Goal: Task Accomplishment & Management: Contribute content

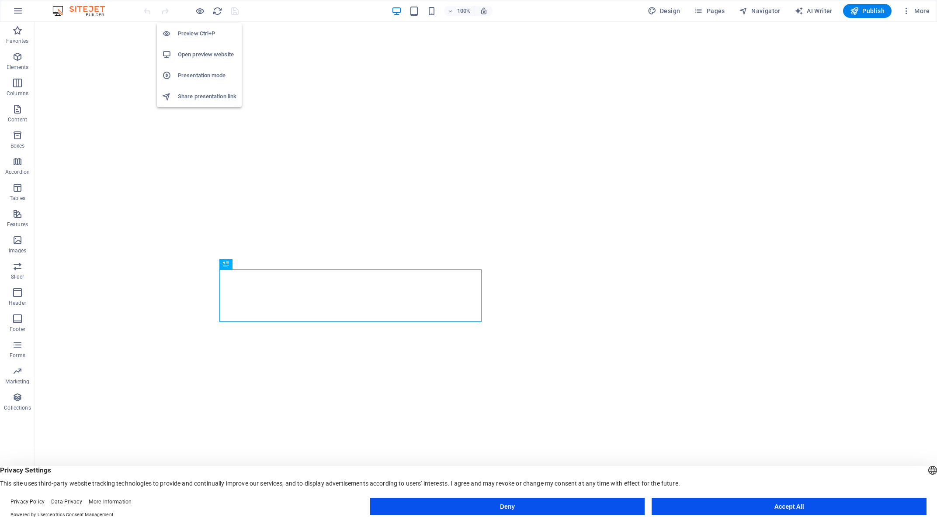
click at [200, 35] on h6 "Preview Ctrl+P" at bounding box center [207, 33] width 59 height 10
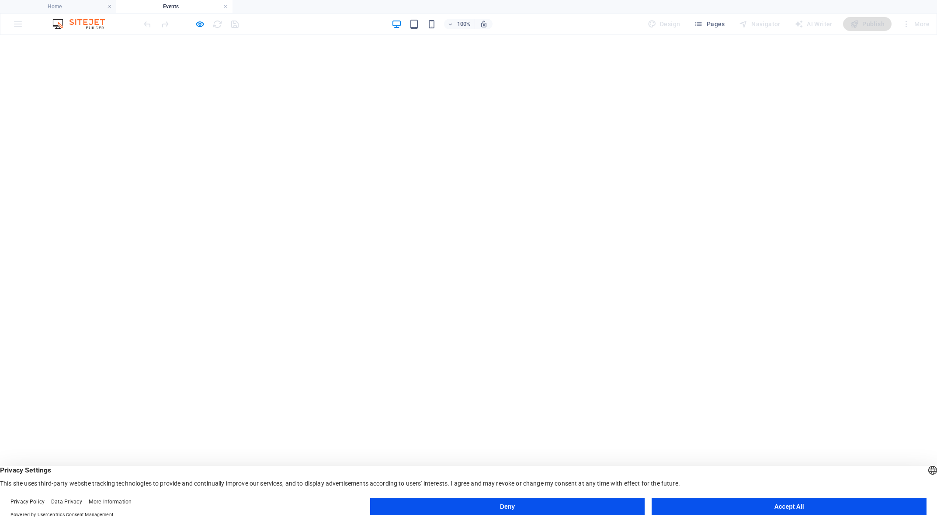
click at [757, 509] on button "Accept All" at bounding box center [788, 506] width 275 height 17
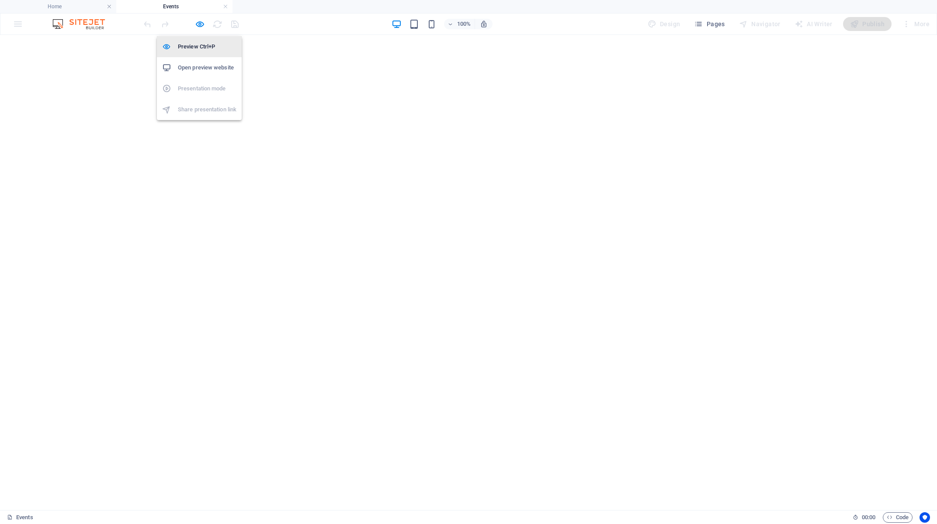
click at [196, 45] on h6 "Preview Ctrl+P" at bounding box center [207, 46] width 59 height 10
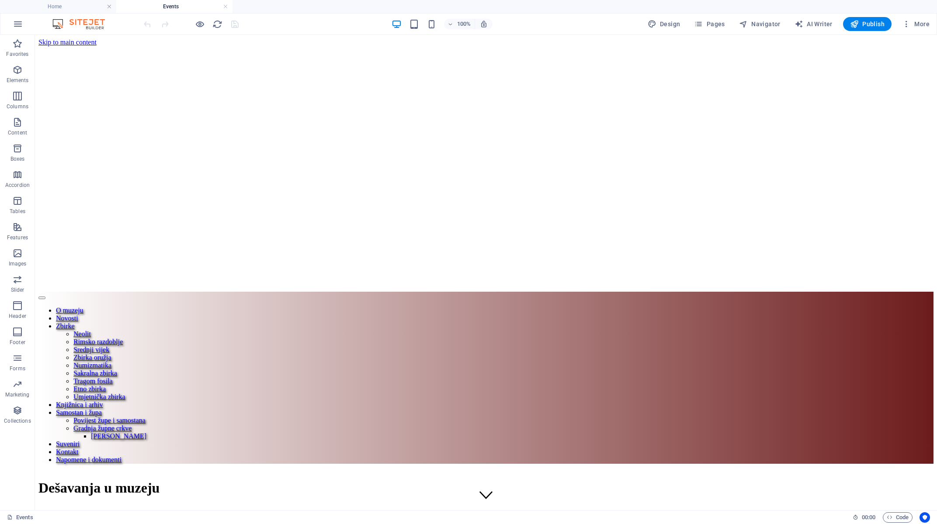
scroll to position [574, 0]
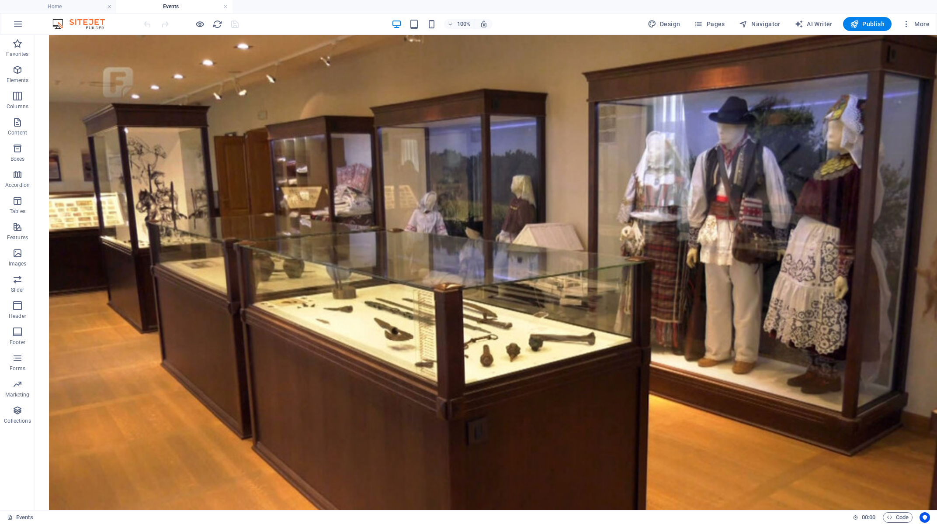
click at [183, 5] on h4 "Events" at bounding box center [174, 7] width 116 height 10
click at [18, 130] on p "Content" at bounding box center [17, 132] width 19 height 7
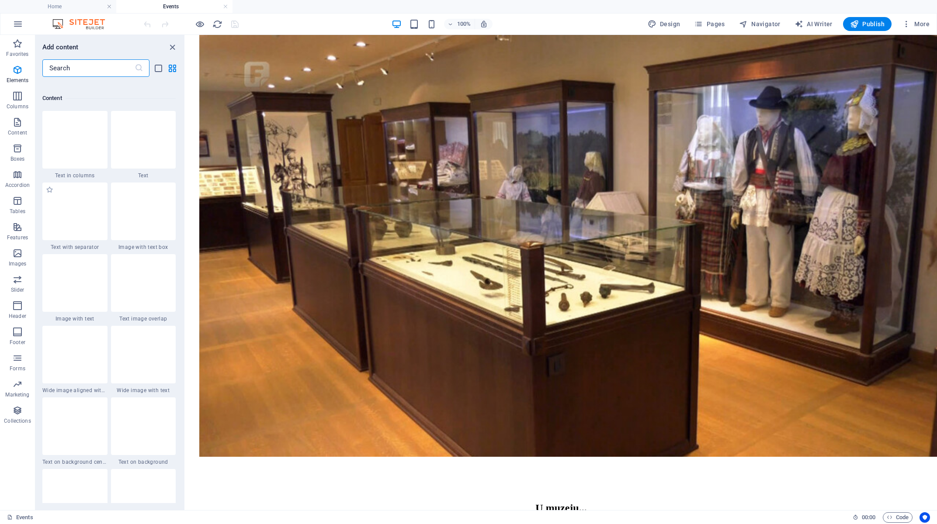
scroll to position [1528, 0]
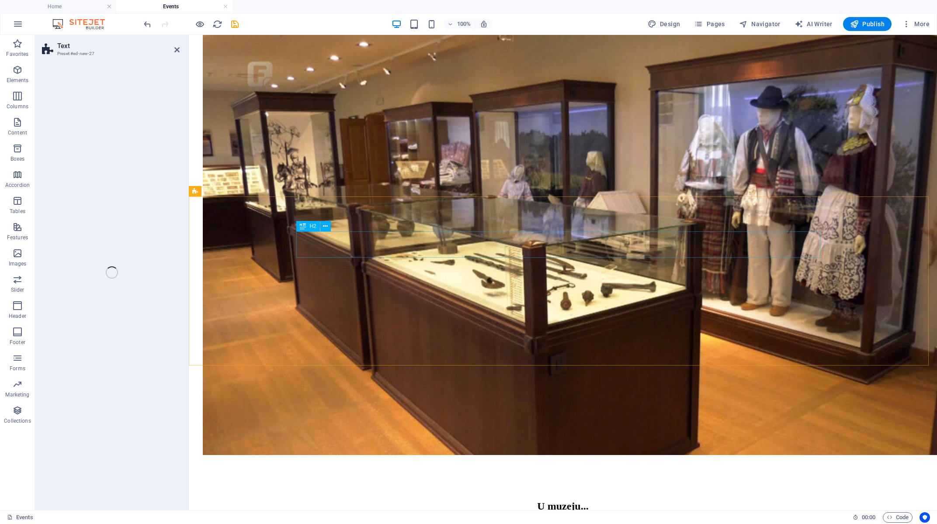
select select "rem"
select select "px"
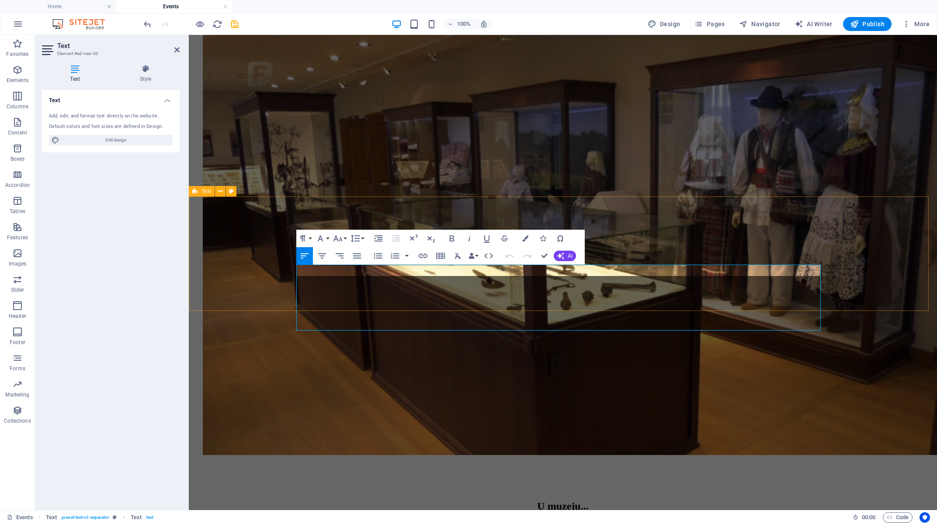
scroll to position [281, 3]
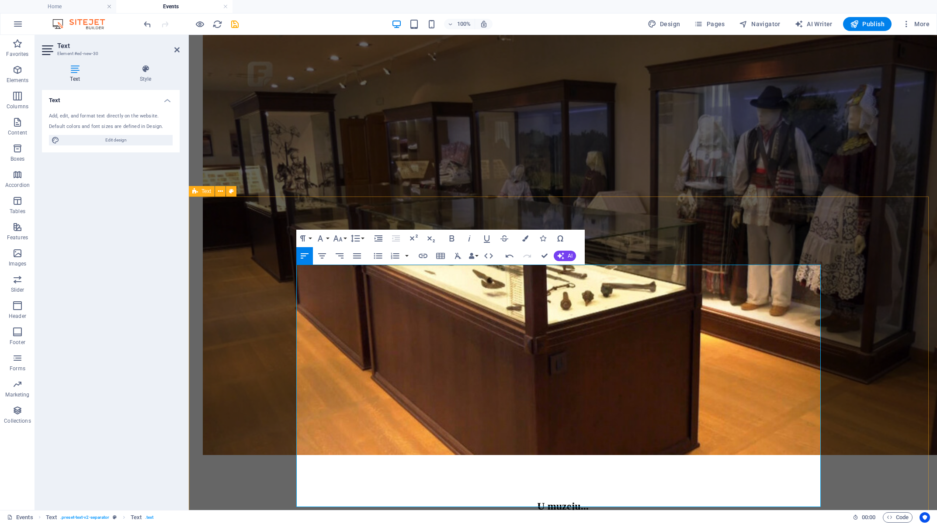
drag, startPoint x: 386, startPoint y: 270, endPoint x: 280, endPoint y: 270, distance: 106.2
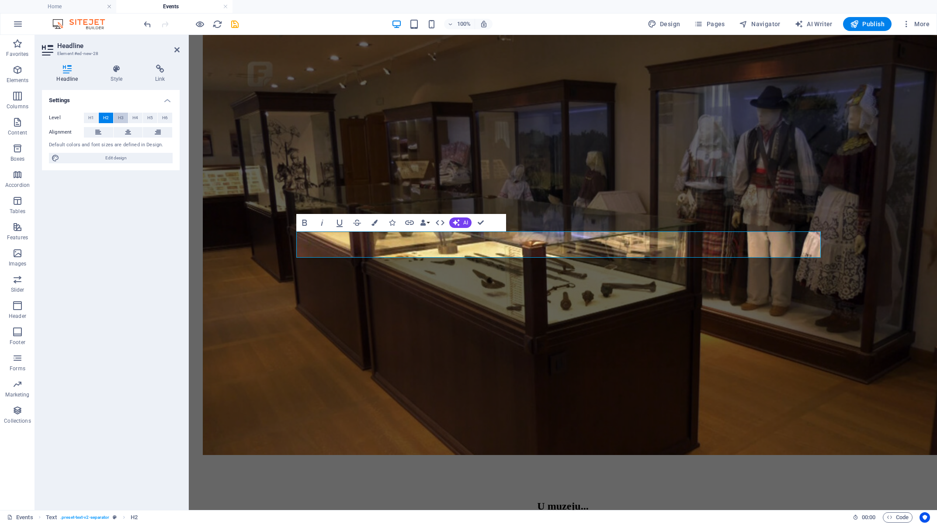
click at [123, 114] on span "H3" at bounding box center [121, 118] width 6 height 10
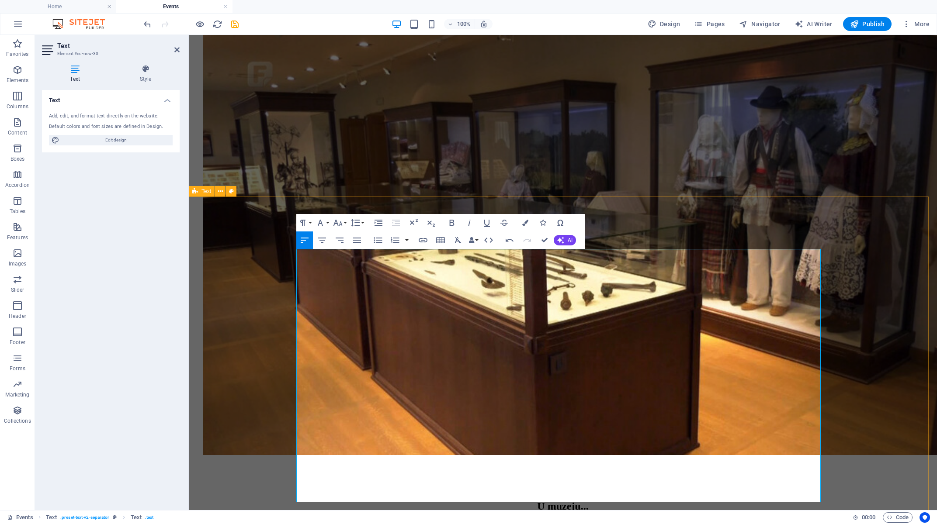
drag, startPoint x: 386, startPoint y: 256, endPoint x: 286, endPoint y: 258, distance: 99.6
click at [468, 225] on icon "button" at bounding box center [469, 223] width 10 height 10
click at [344, 221] on button "Font Size" at bounding box center [339, 222] width 17 height 17
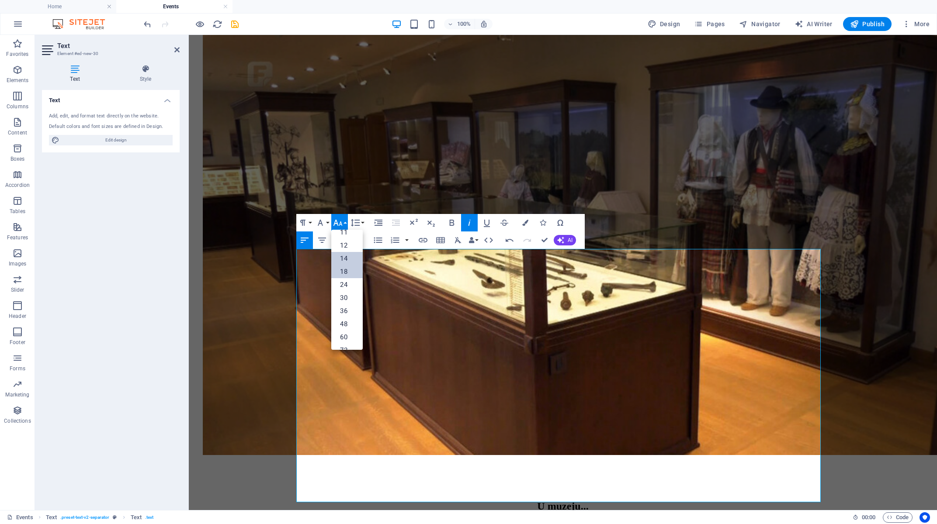
scroll to position [29, 0]
click at [344, 265] on link "12" at bounding box center [346, 262] width 31 height 13
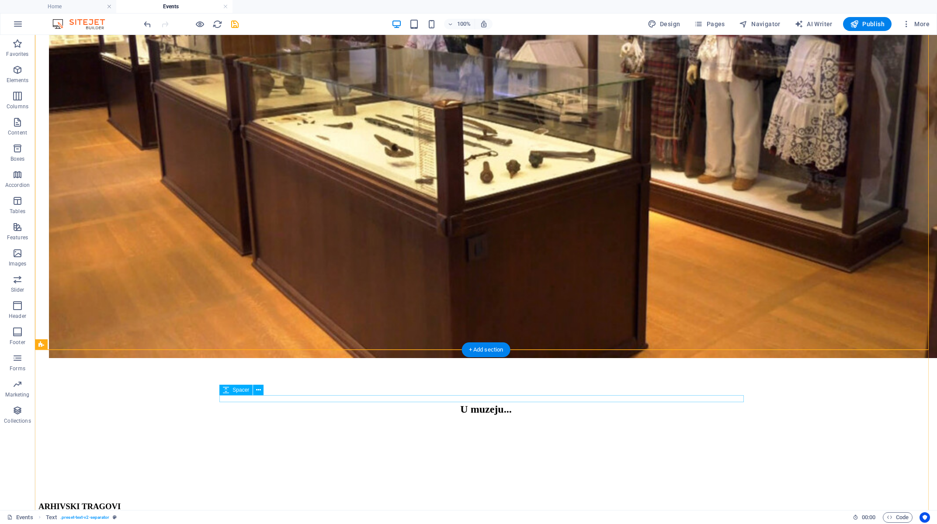
scroll to position [761, 0]
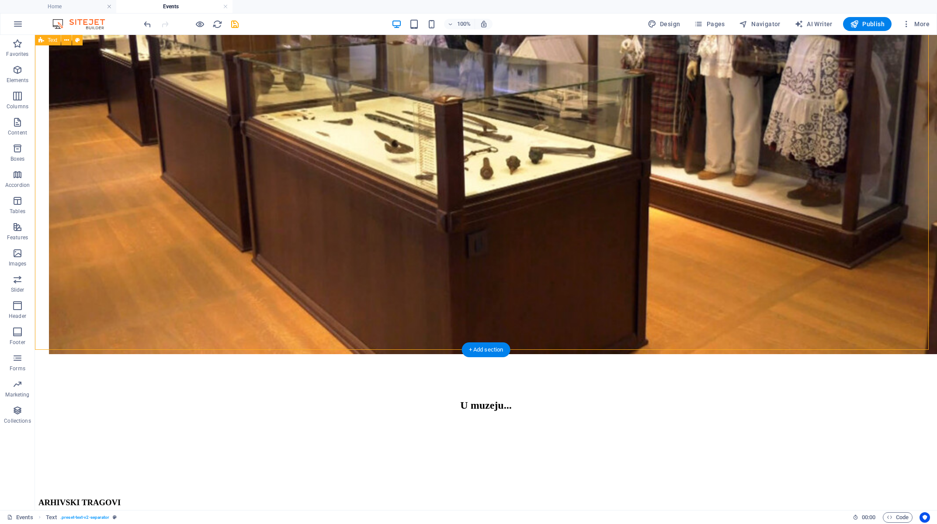
click at [14, 282] on icon "button" at bounding box center [17, 279] width 10 height 10
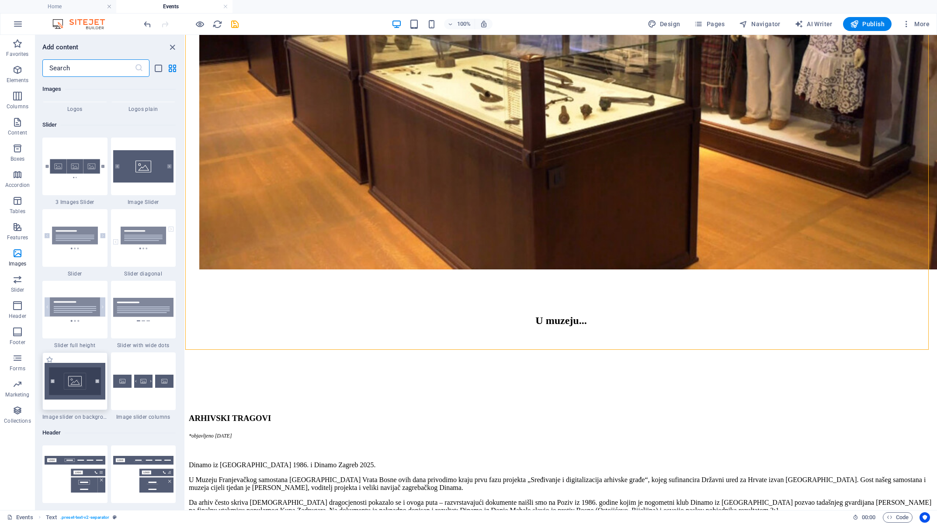
scroll to position [4911, 0]
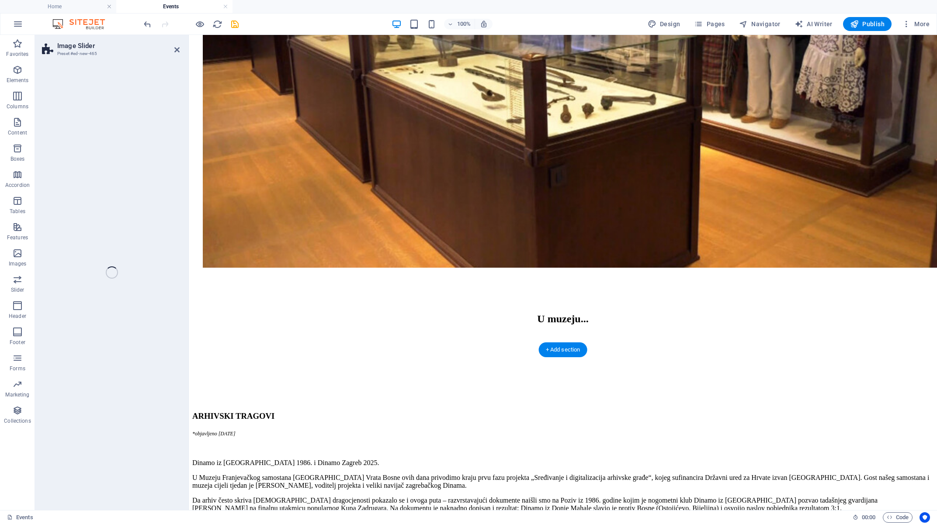
select select "rem"
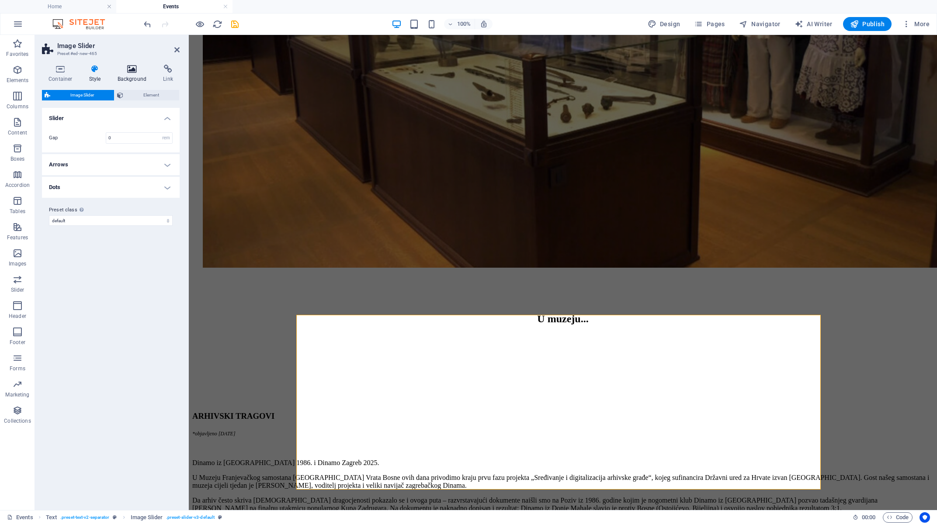
click at [138, 69] on icon at bounding box center [132, 69] width 42 height 9
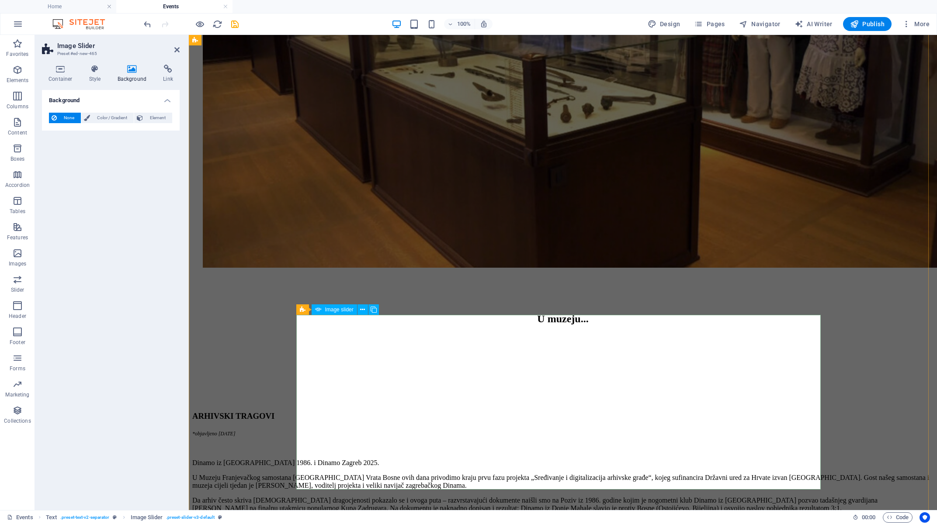
select select "px"
select select "ms"
select select "s"
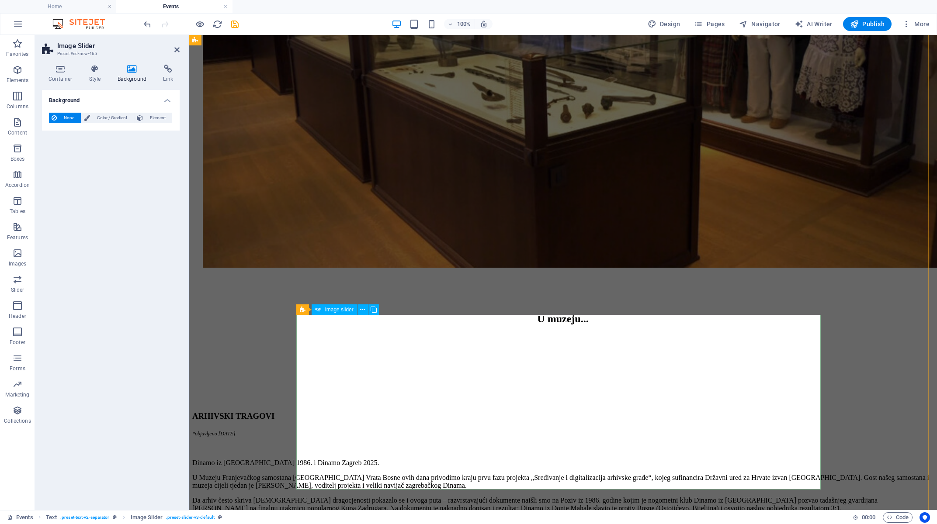
select select "progressive"
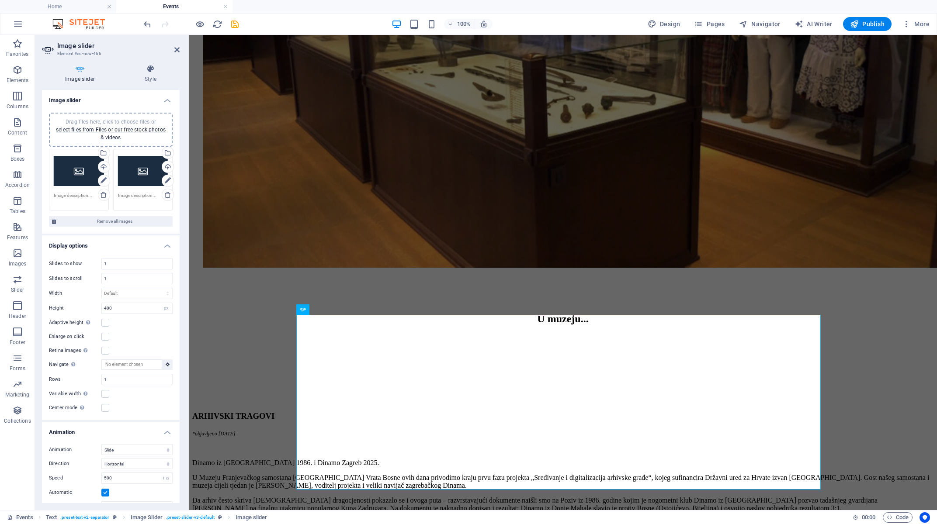
click at [110, 117] on div "Drag files here, click to choose files or select files from Files or our free s…" at bounding box center [111, 130] width 124 height 34
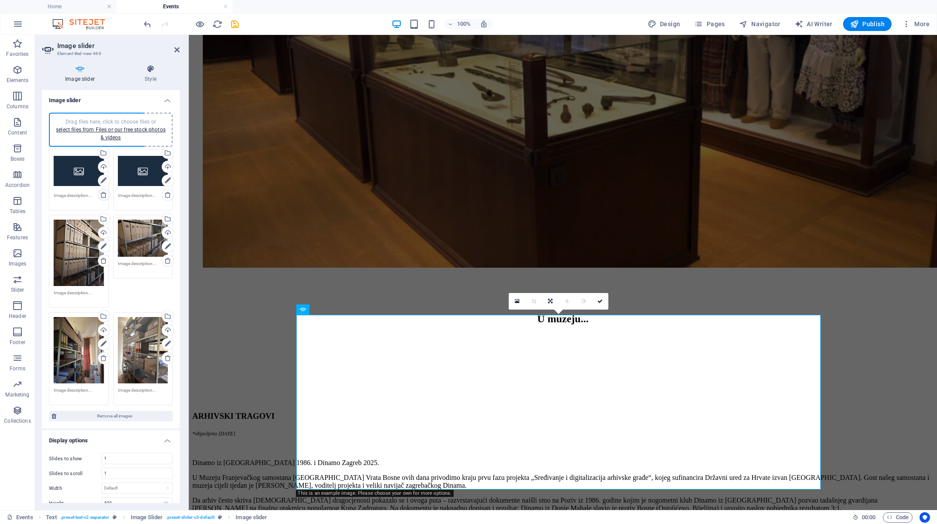
click at [100, 194] on icon at bounding box center [103, 194] width 7 height 7
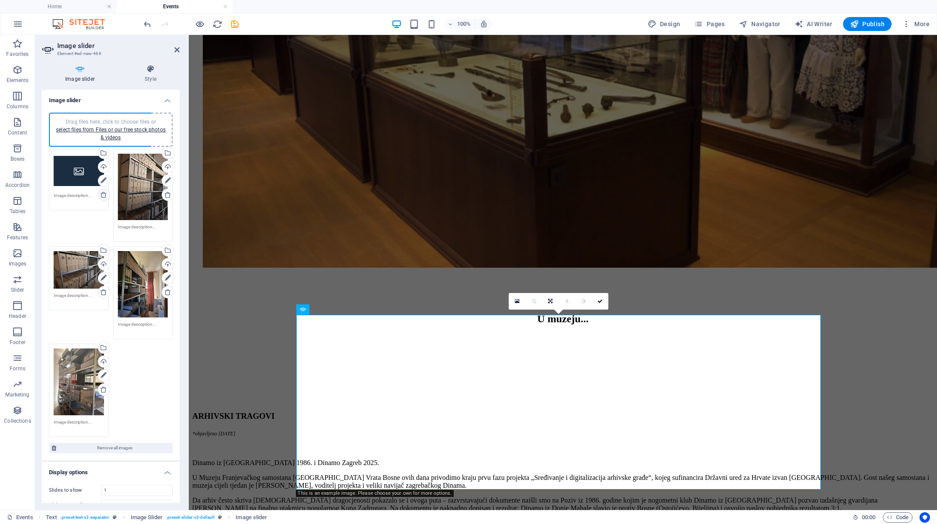
click at [100, 194] on icon at bounding box center [103, 194] width 7 height 7
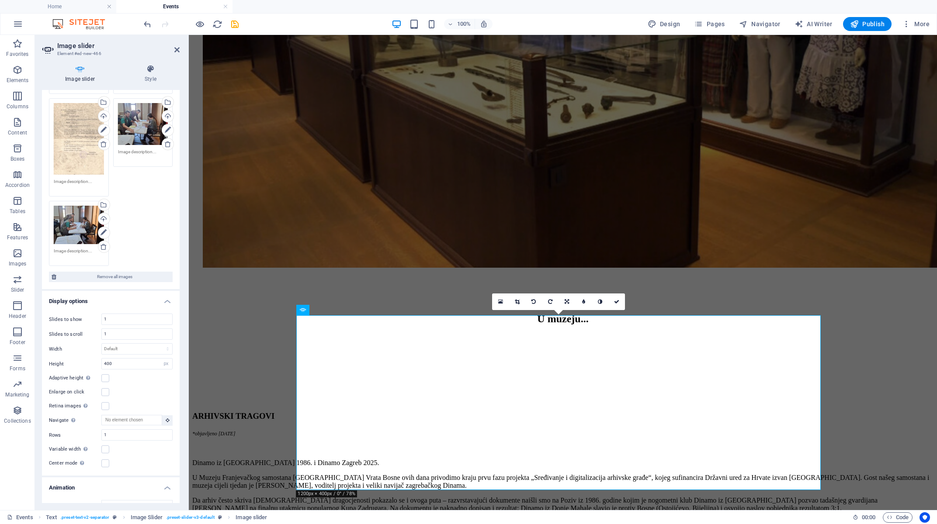
scroll to position [725, 0]
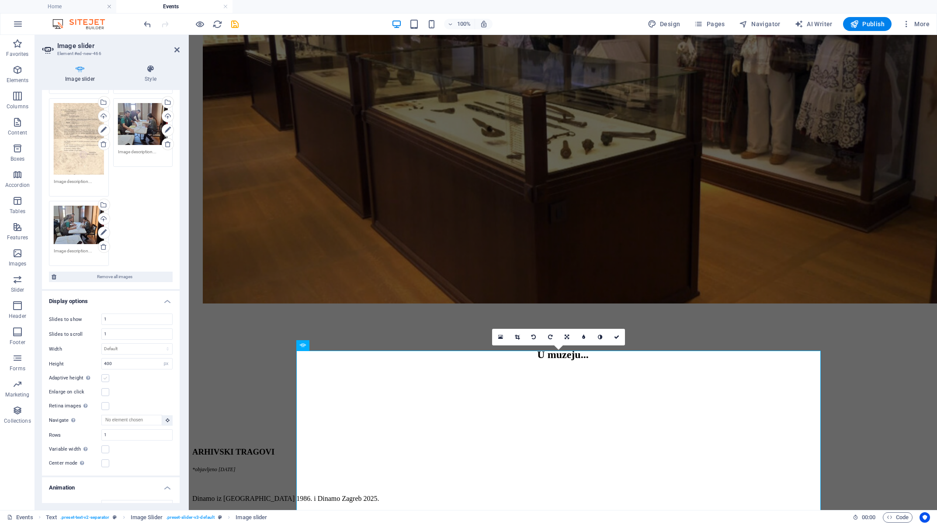
click at [104, 374] on label at bounding box center [105, 378] width 8 height 8
click at [0, 0] on input "Adaptive height Automatically adjust the height for single slide horizontal sli…" at bounding box center [0, 0] width 0 height 0
click at [103, 373] on label at bounding box center [105, 377] width 8 height 8
click at [0, 0] on input "Enlarge on click" at bounding box center [0, 0] width 0 height 0
click at [104, 387] on label at bounding box center [105, 391] width 8 height 8
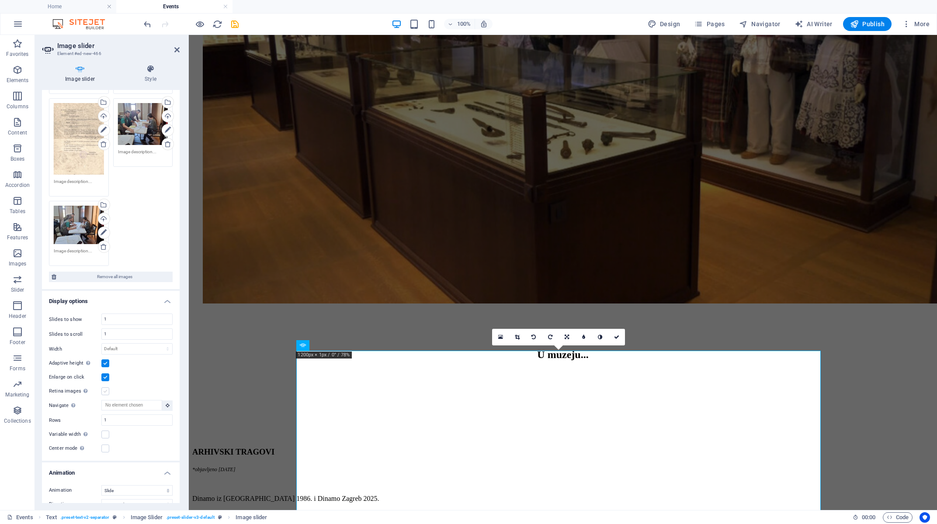
click at [0, 0] on input "Retina images Automatically load retina image and smartphone optimized sizes." at bounding box center [0, 0] width 0 height 0
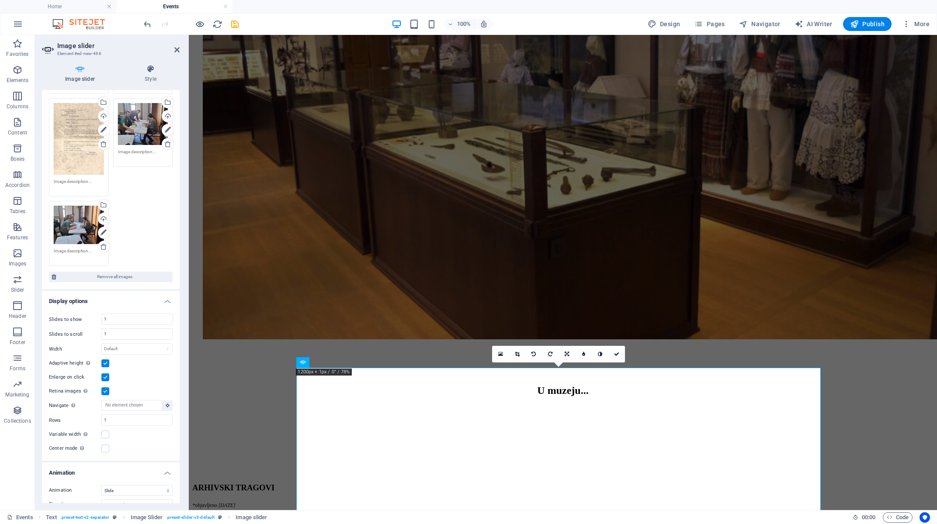
scroll to position [689, 0]
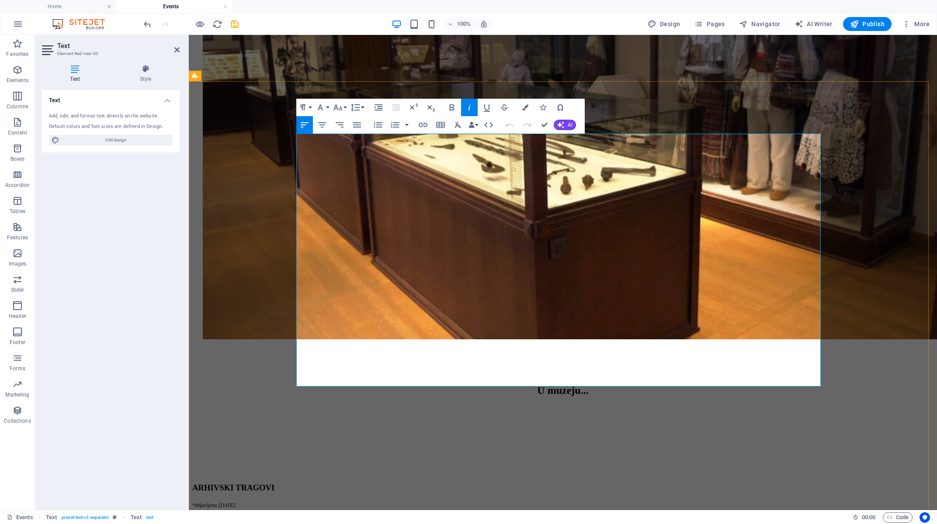
click at [358, 125] on icon "button" at bounding box center [357, 124] width 8 height 5
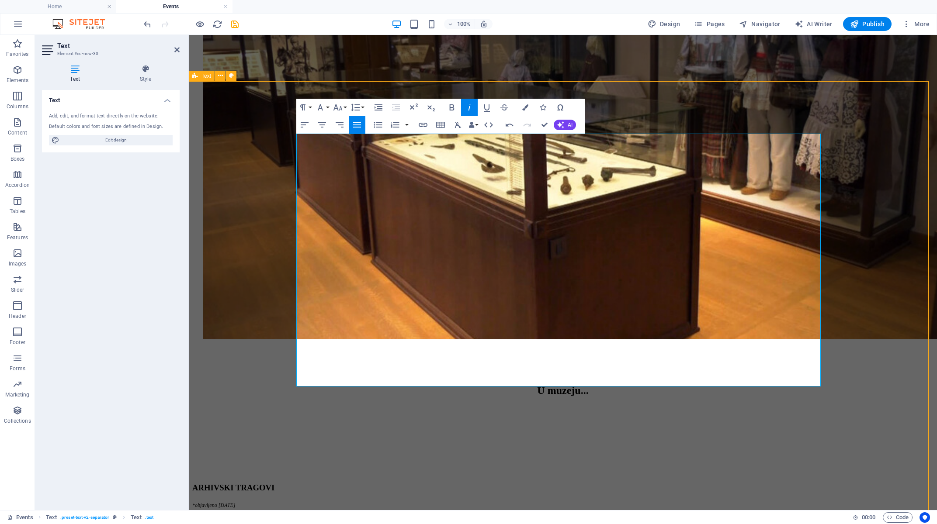
select select "rem"
select select "px"
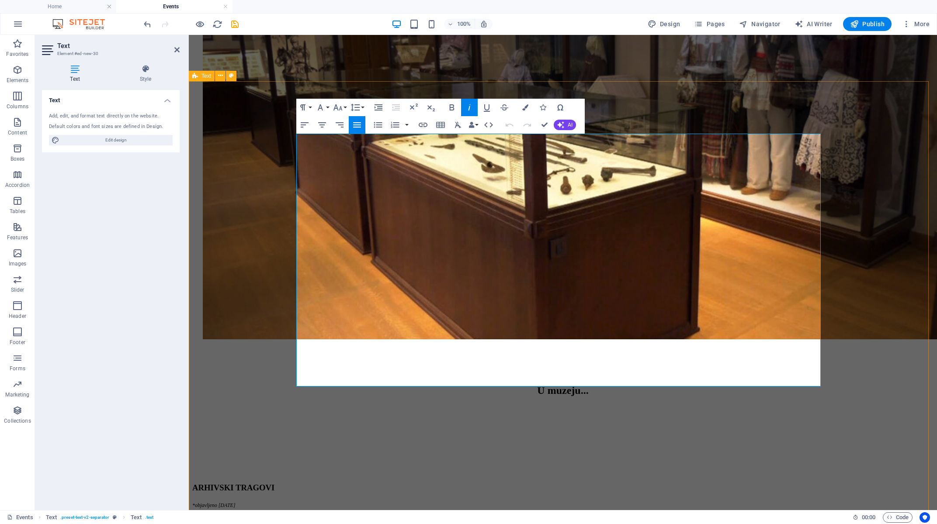
select select "rem"
select select "px"
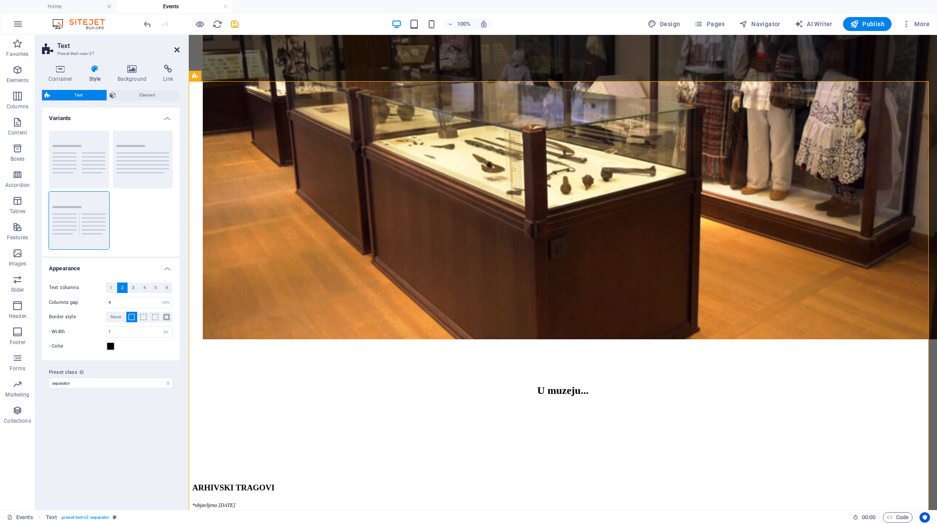
click at [176, 50] on icon at bounding box center [176, 49] width 5 height 7
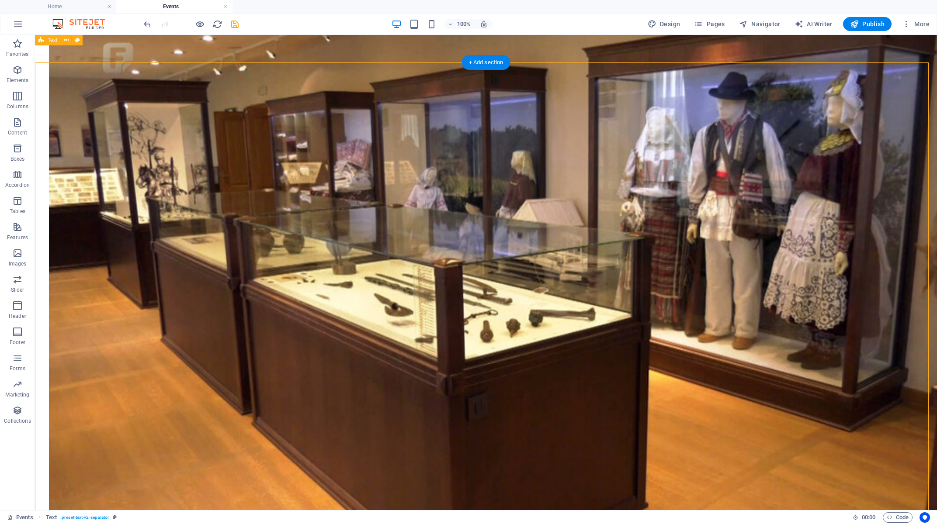
scroll to position [595, 0]
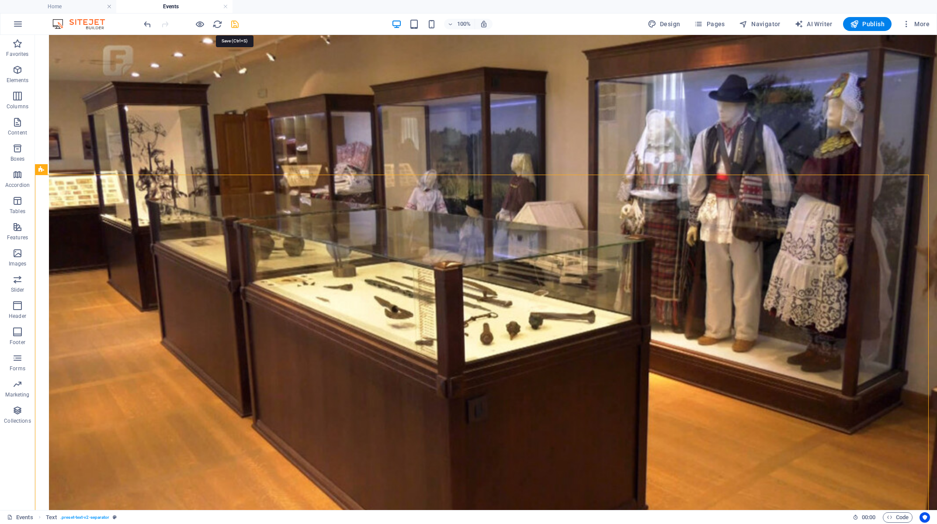
drag, startPoint x: 233, startPoint y: 24, endPoint x: 204, endPoint y: 31, distance: 30.5
click at [233, 24] on icon "save" at bounding box center [235, 24] width 10 height 10
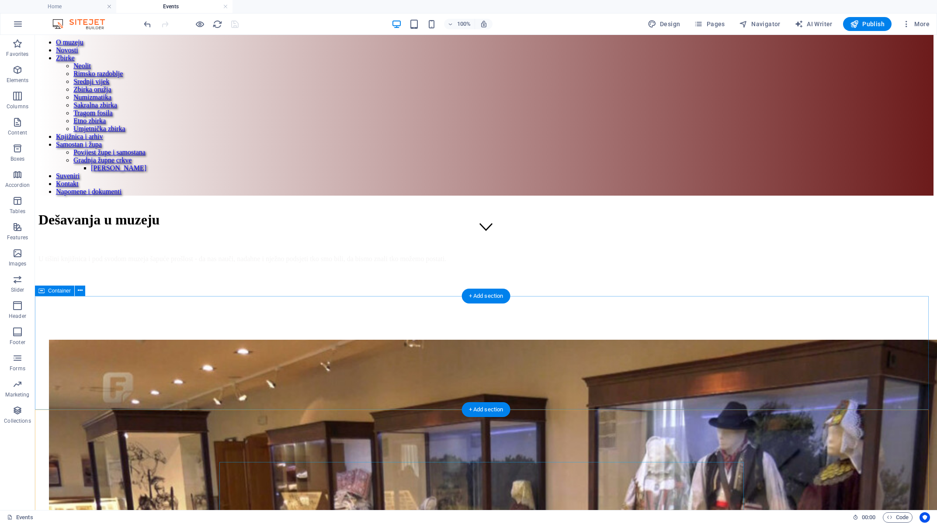
scroll to position [361, 0]
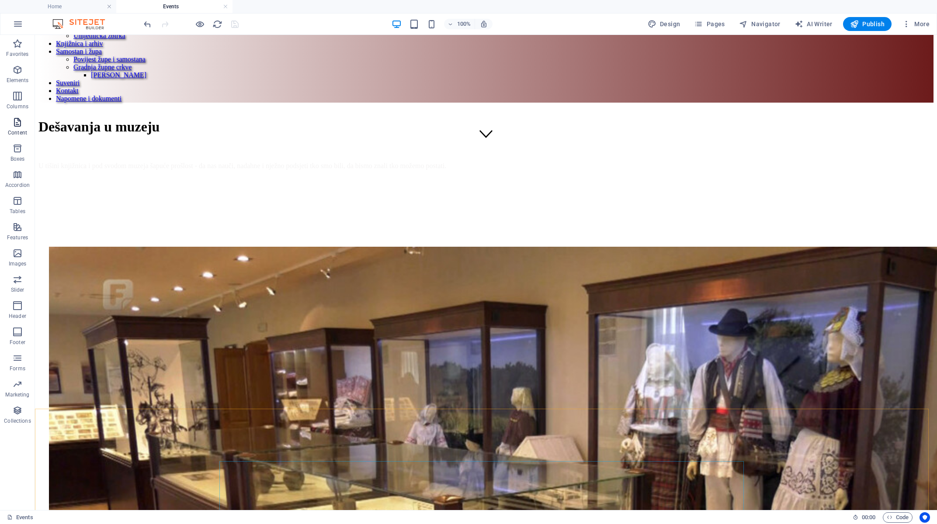
click at [20, 121] on icon "button" at bounding box center [17, 122] width 10 height 10
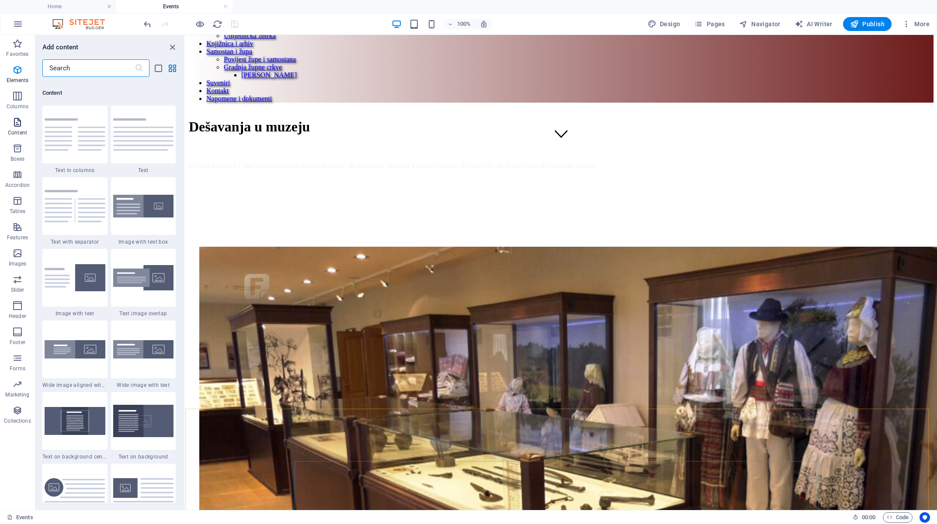
scroll to position [1528, 0]
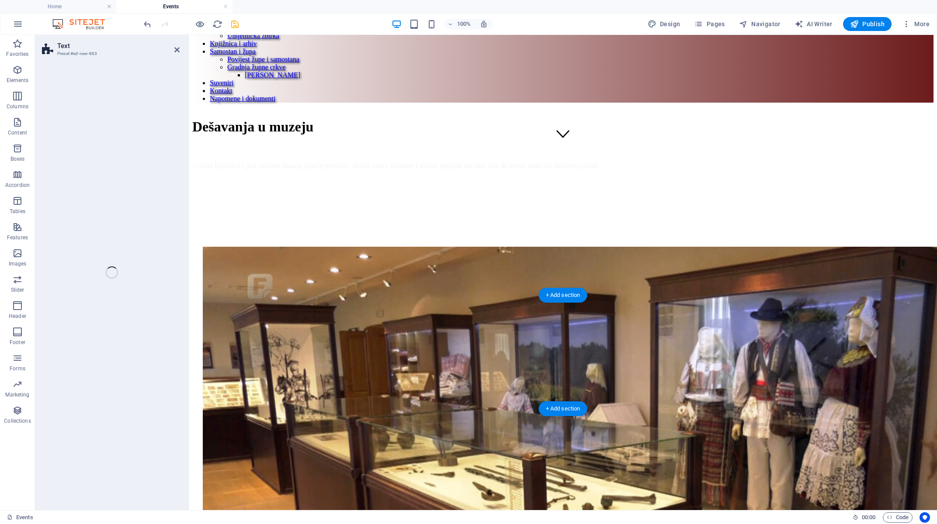
select select "rem"
select select "px"
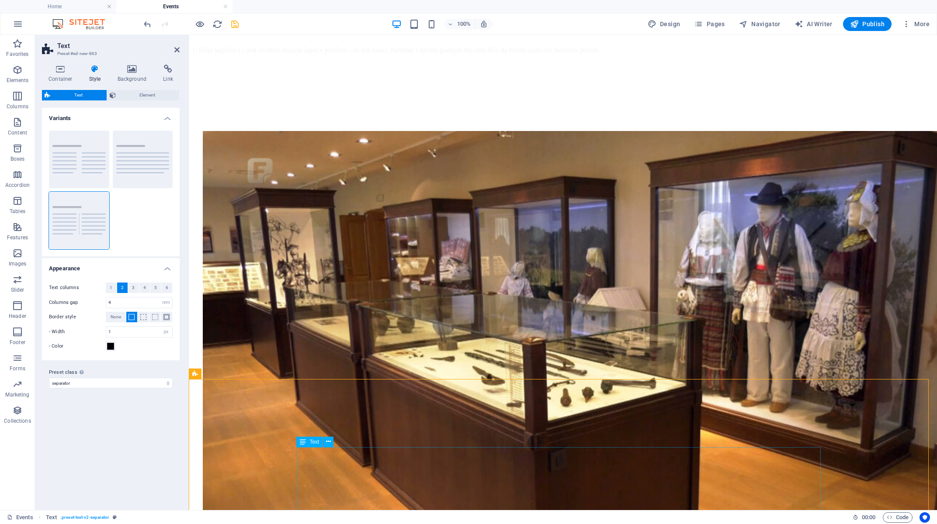
scroll to position [502, 0]
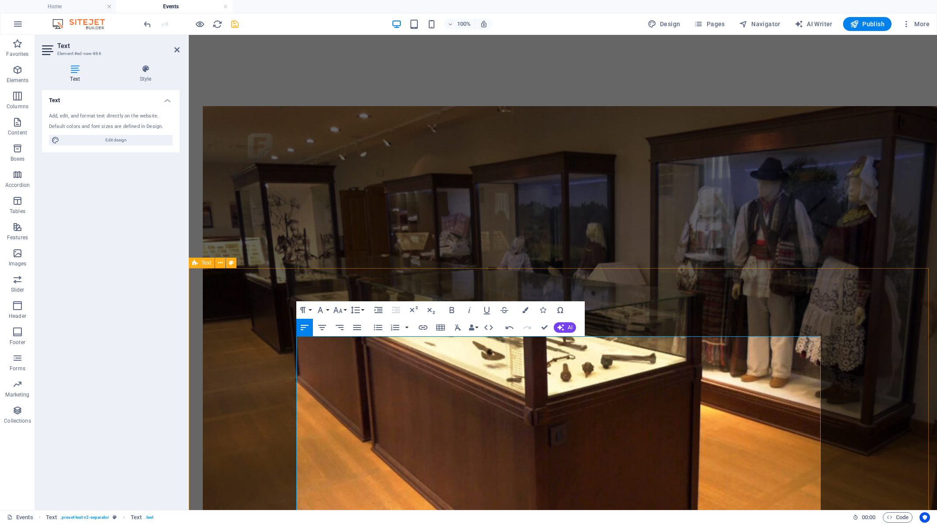
drag, startPoint x: 449, startPoint y: 343, endPoint x: 296, endPoint y: 339, distance: 152.5
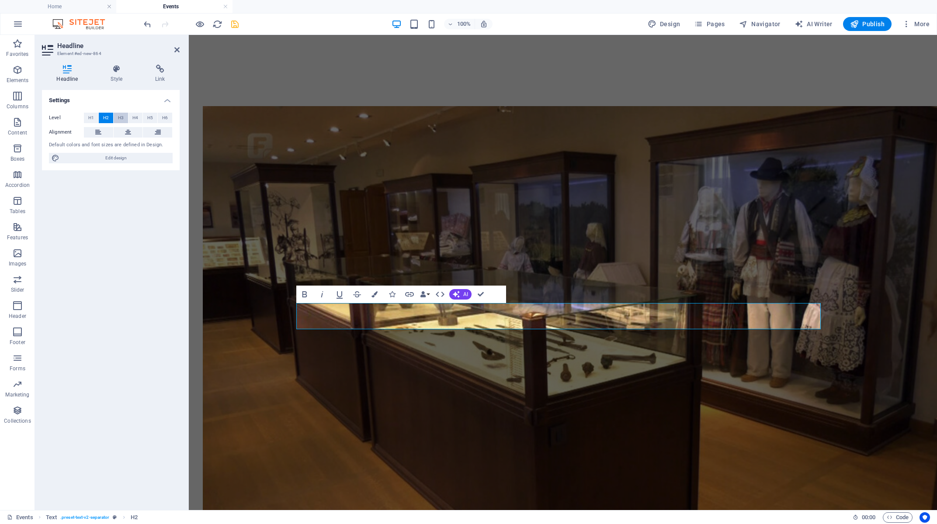
click at [122, 116] on span "H3" at bounding box center [121, 118] width 6 height 10
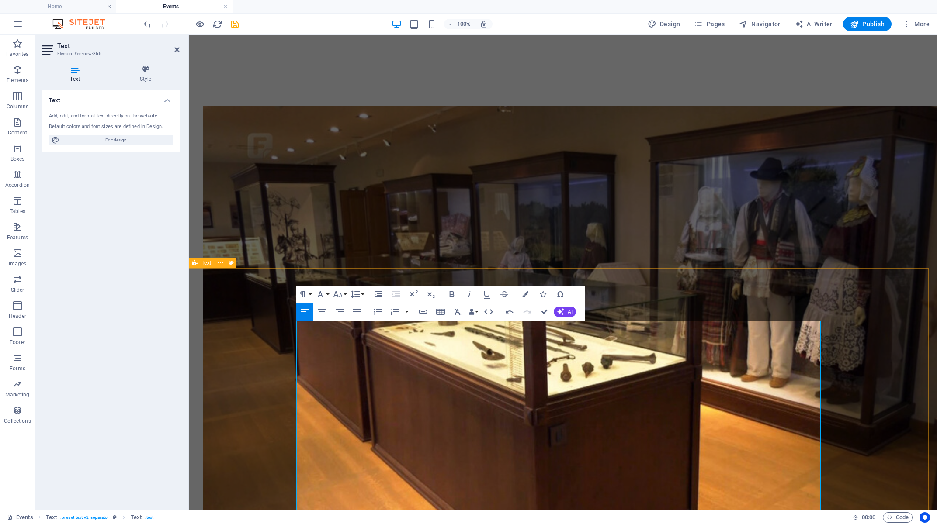
drag, startPoint x: 390, startPoint y: 325, endPoint x: 296, endPoint y: 324, distance: 94.4
click at [338, 291] on icon "button" at bounding box center [337, 294] width 10 height 10
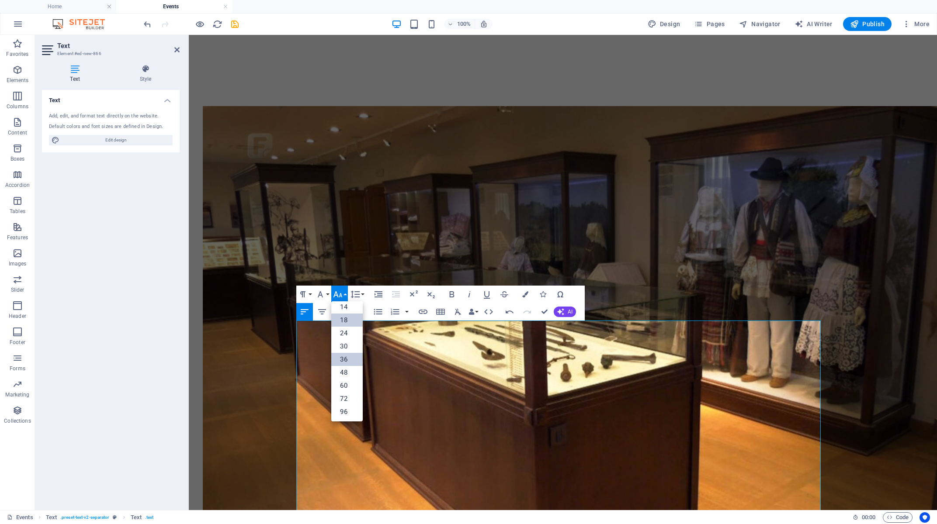
scroll to position [29, 0]
click at [353, 332] on link "12" at bounding box center [346, 334] width 31 height 13
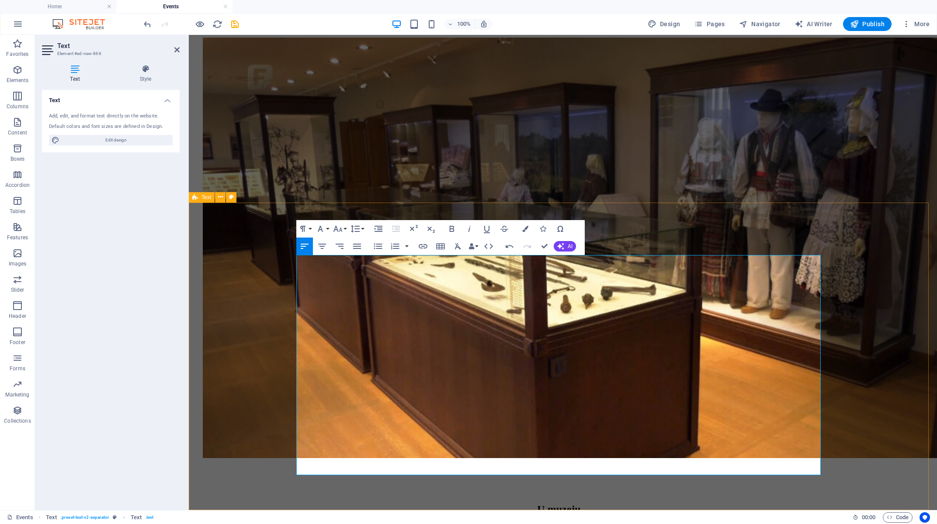
scroll to position [574, 0]
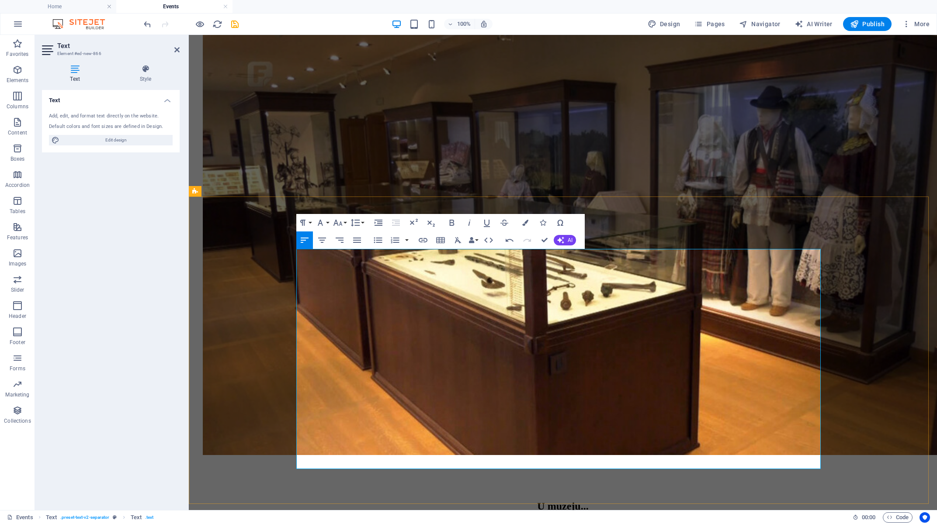
drag, startPoint x: 300, startPoint y: 345, endPoint x: 635, endPoint y: 460, distance: 354.2
click at [360, 241] on icon "button" at bounding box center [357, 240] width 8 height 5
drag, startPoint x: 319, startPoint y: 310, endPoint x: 296, endPoint y: 276, distance: 41.4
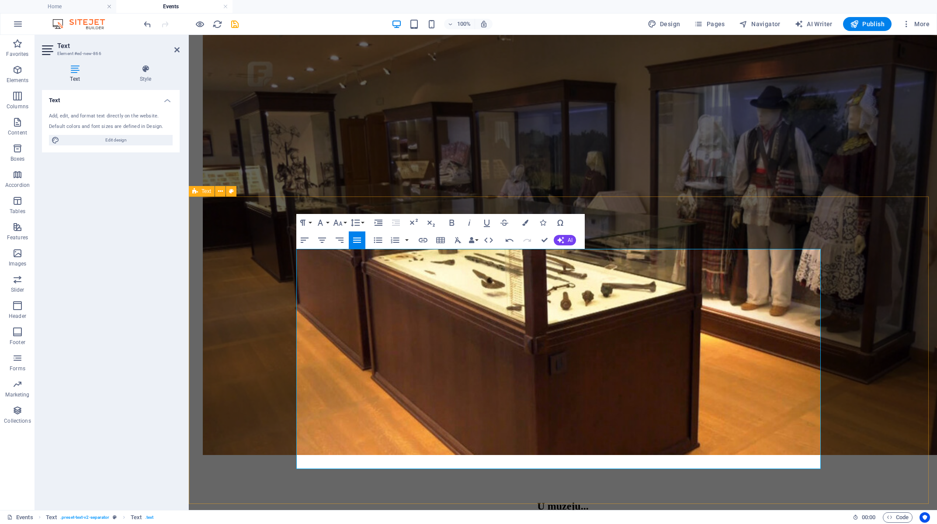
click at [358, 239] on icon "button" at bounding box center [357, 240] width 10 height 10
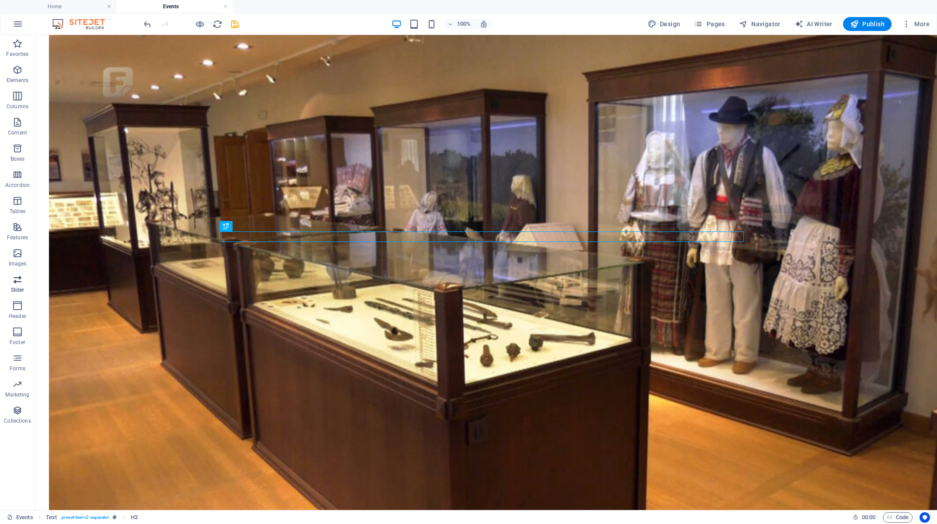
click at [12, 284] on icon "button" at bounding box center [17, 279] width 10 height 10
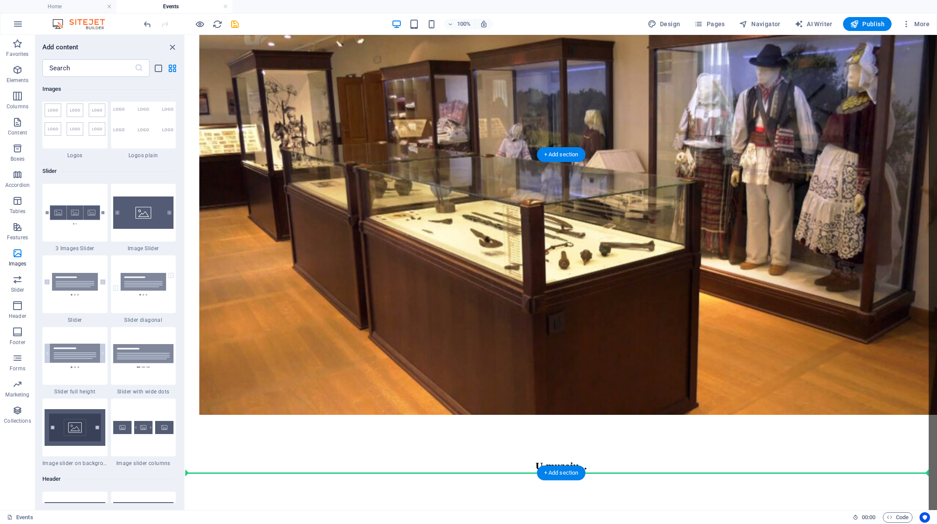
scroll to position [617, 0]
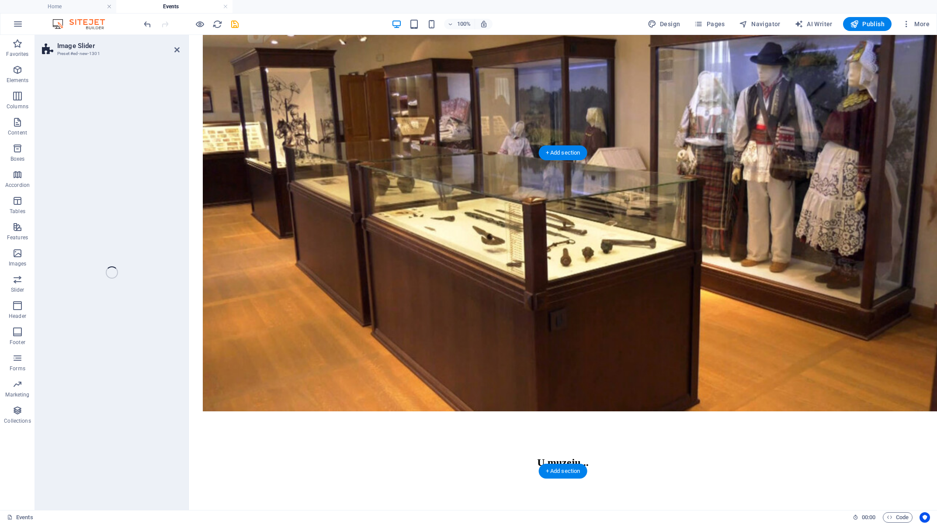
select select "rem"
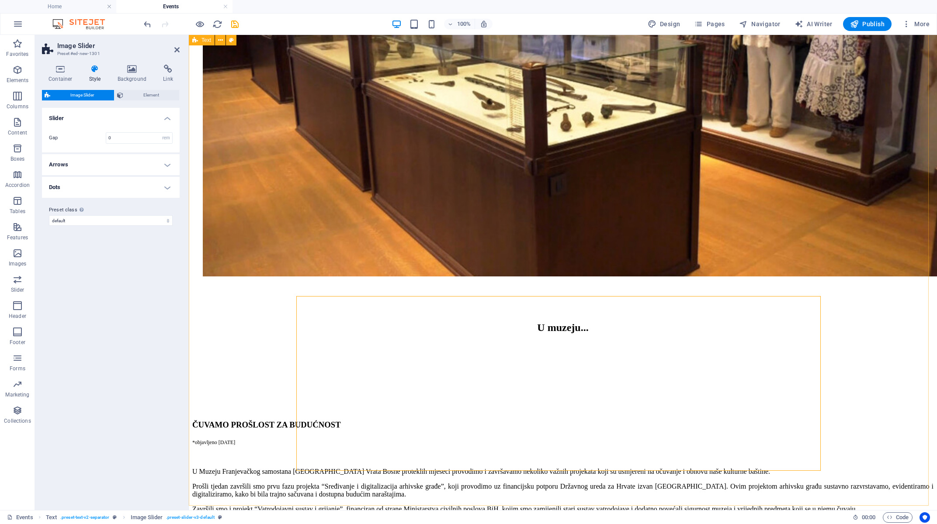
scroll to position [758, 0]
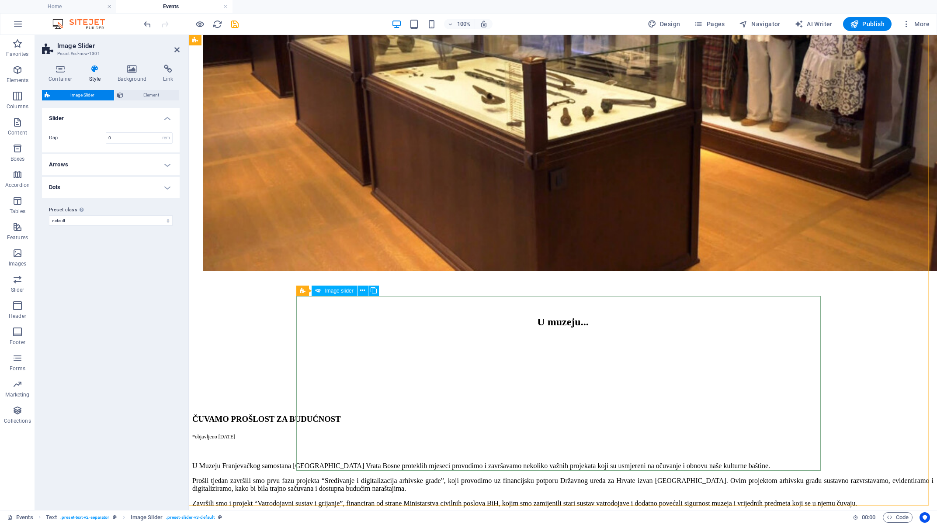
select select "px"
select select "ms"
select select "s"
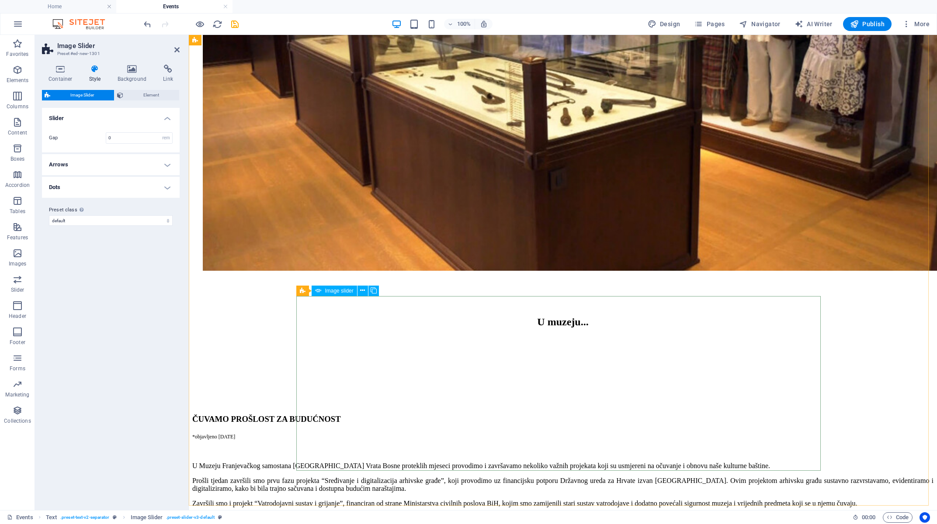
select select "progressive"
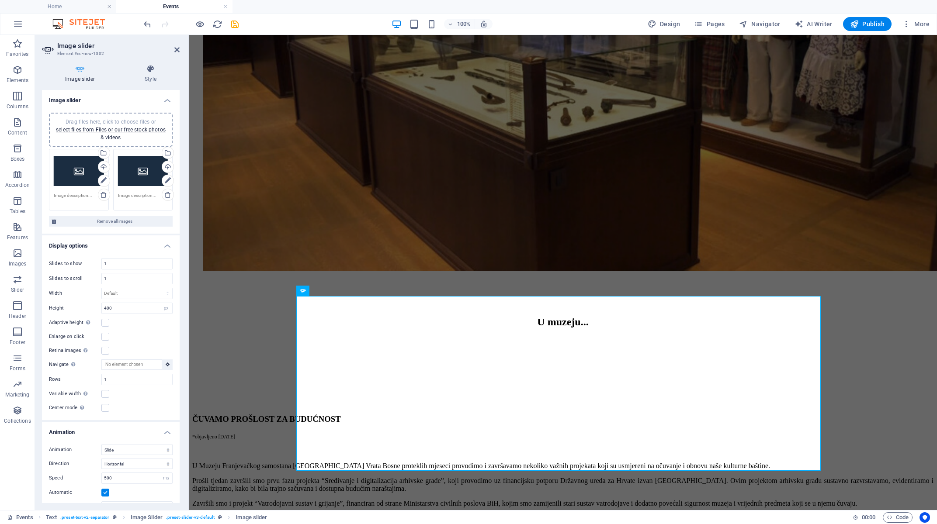
click at [104, 120] on span "Drag files here, click to choose files or select files from Files or our free s…" at bounding box center [111, 130] width 110 height 22
click at [100, 193] on icon at bounding box center [103, 194] width 7 height 7
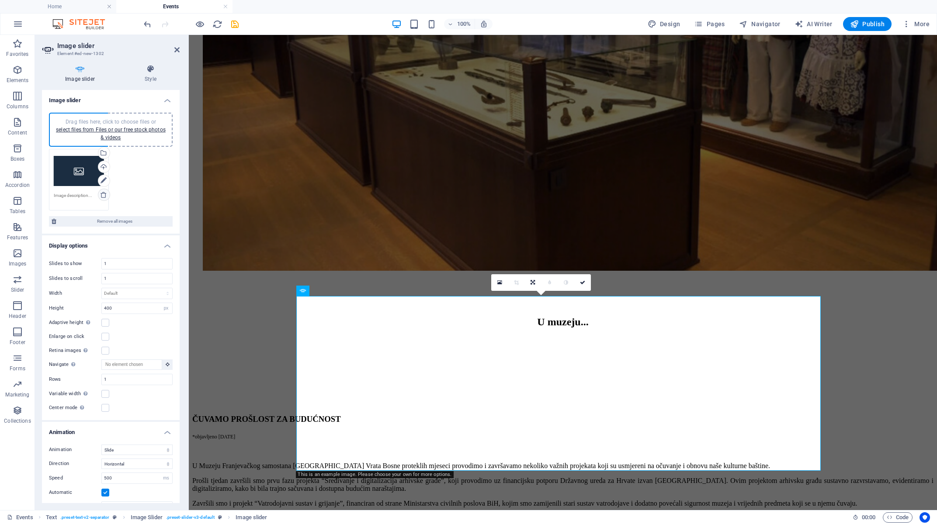
click at [100, 193] on icon at bounding box center [103, 194] width 7 height 7
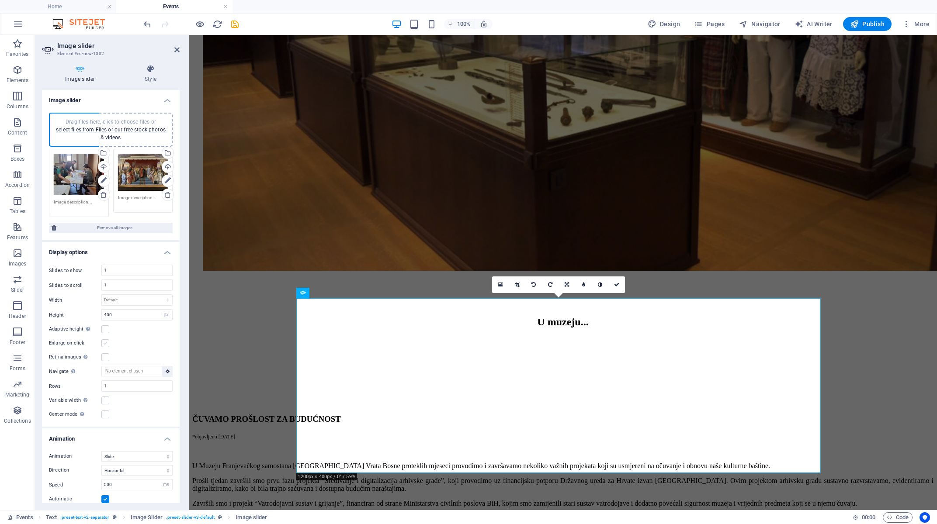
scroll to position [722, 0]
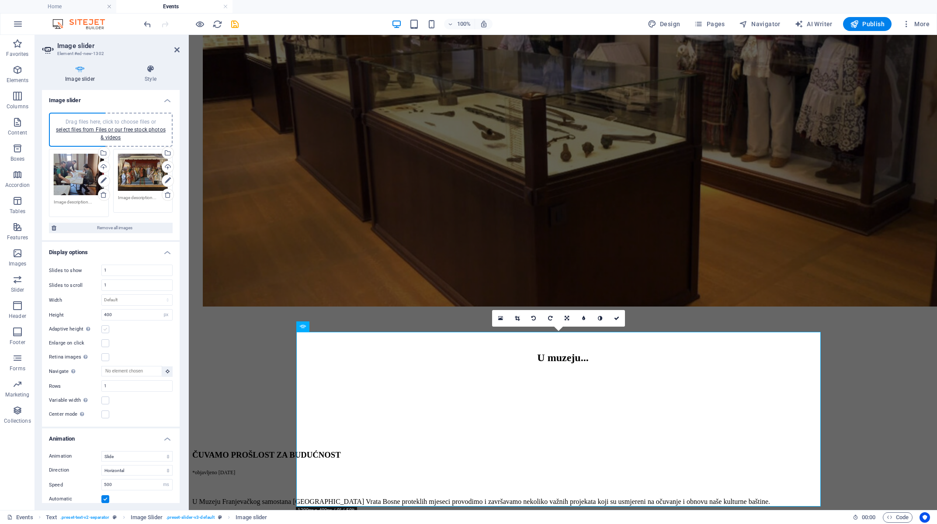
click at [108, 327] on label at bounding box center [105, 329] width 8 height 8
click at [0, 0] on input "Adaptive height Automatically adjust the height for single slide horizontal sli…" at bounding box center [0, 0] width 0 height 0
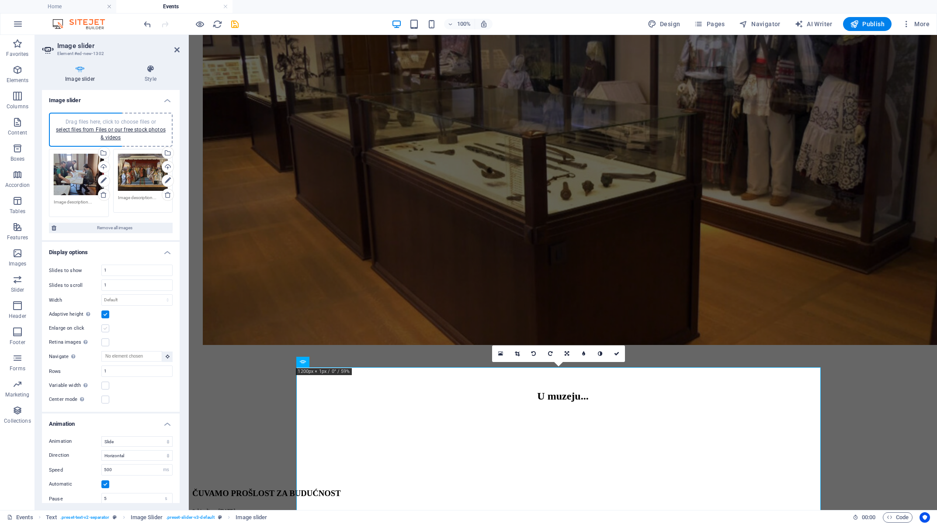
scroll to position [650, 0]
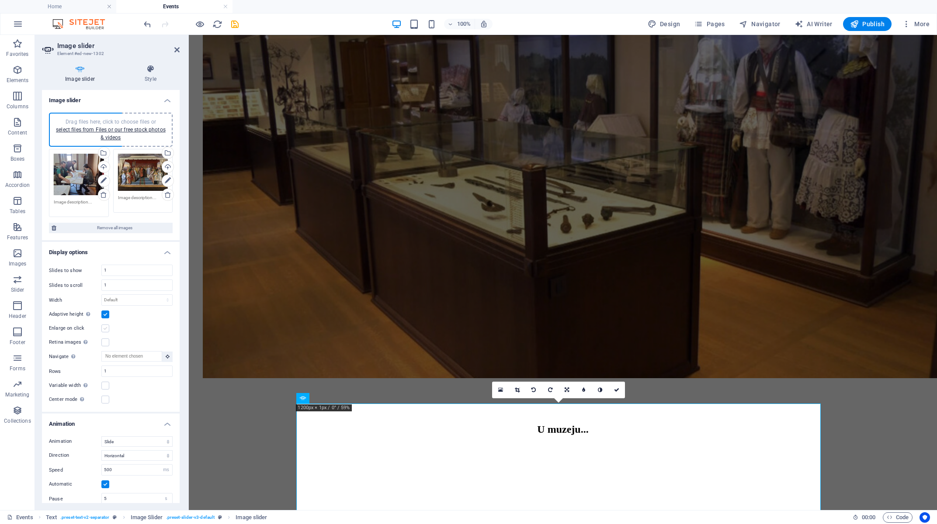
click at [105, 326] on label at bounding box center [105, 329] width 8 height 8
click at [0, 0] on input "Enlarge on click" at bounding box center [0, 0] width 0 height 0
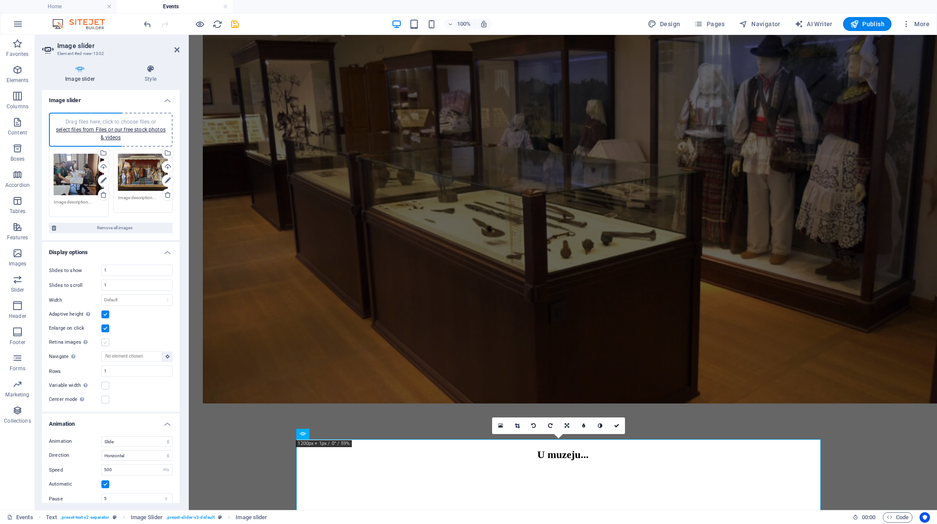
scroll to position [615, 0]
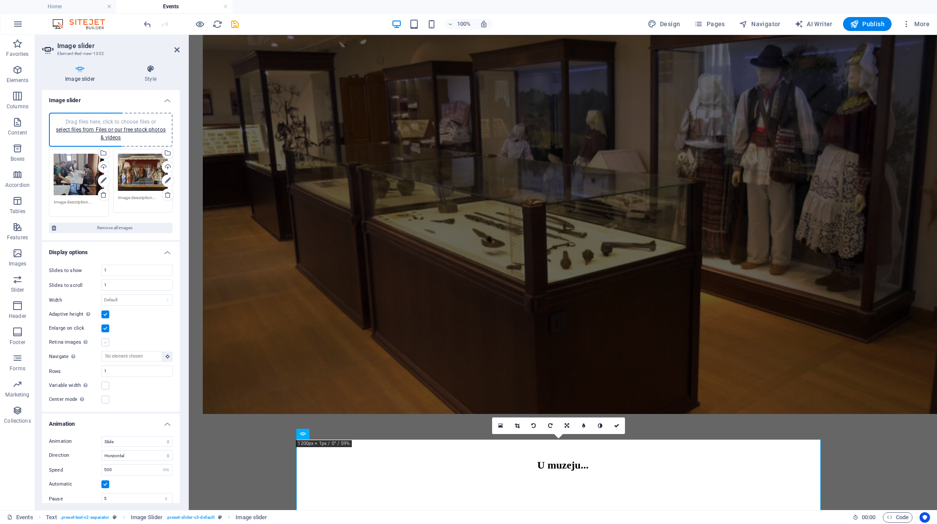
click at [105, 339] on label at bounding box center [105, 343] width 8 height 8
click at [0, 0] on input "Retina images Automatically load retina image and smartphone optimized sizes." at bounding box center [0, 0] width 0 height 0
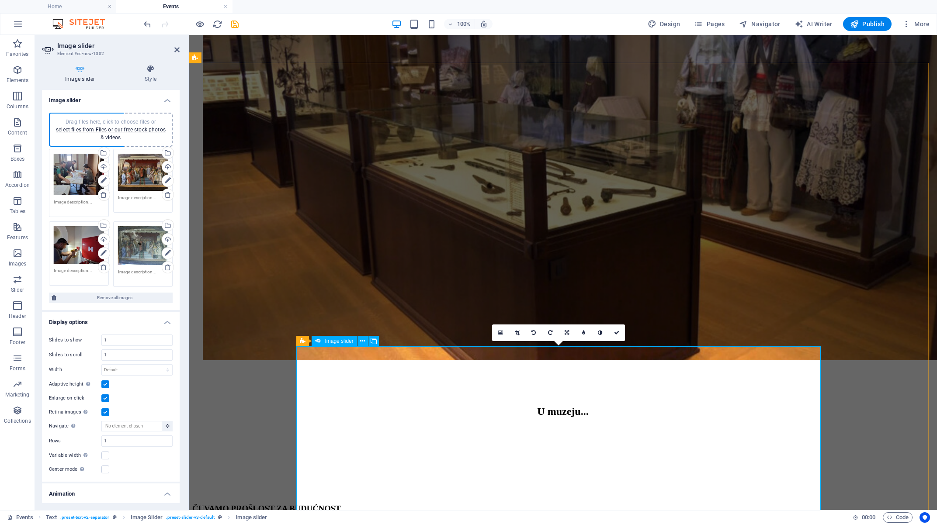
scroll to position [802, 0]
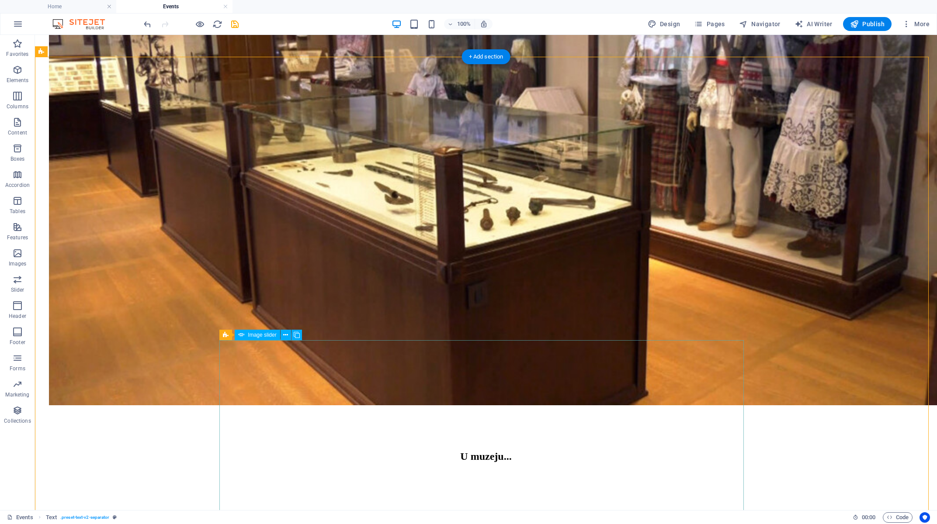
scroll to position [708, 0]
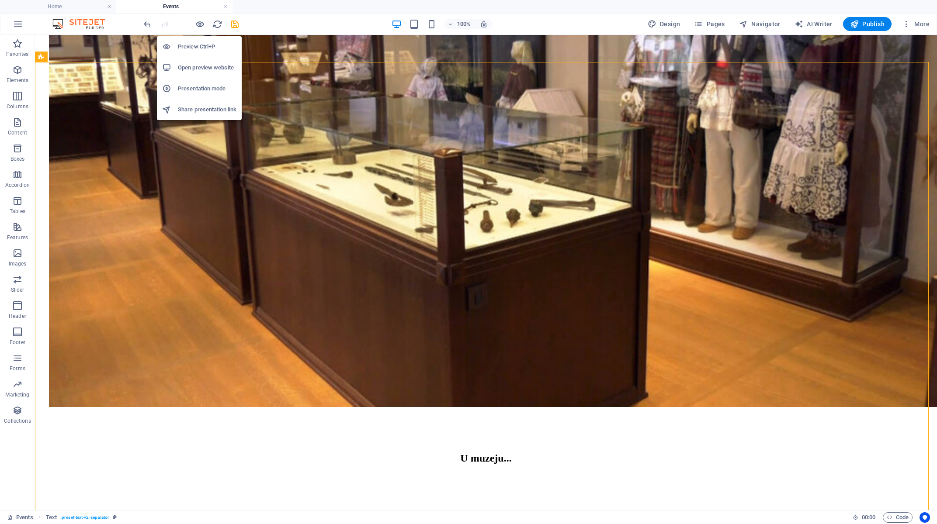
click at [196, 51] on h6 "Preview Ctrl+P" at bounding box center [207, 46] width 59 height 10
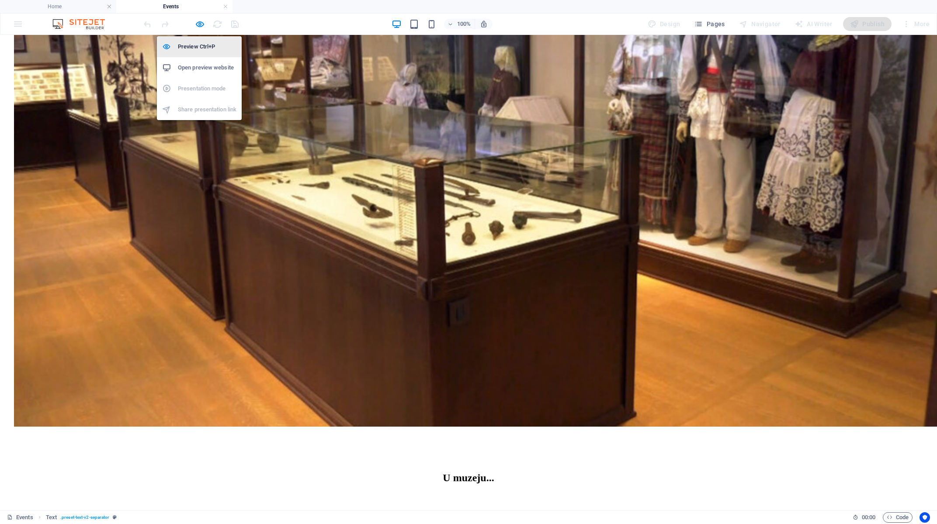
scroll to position [696, 0]
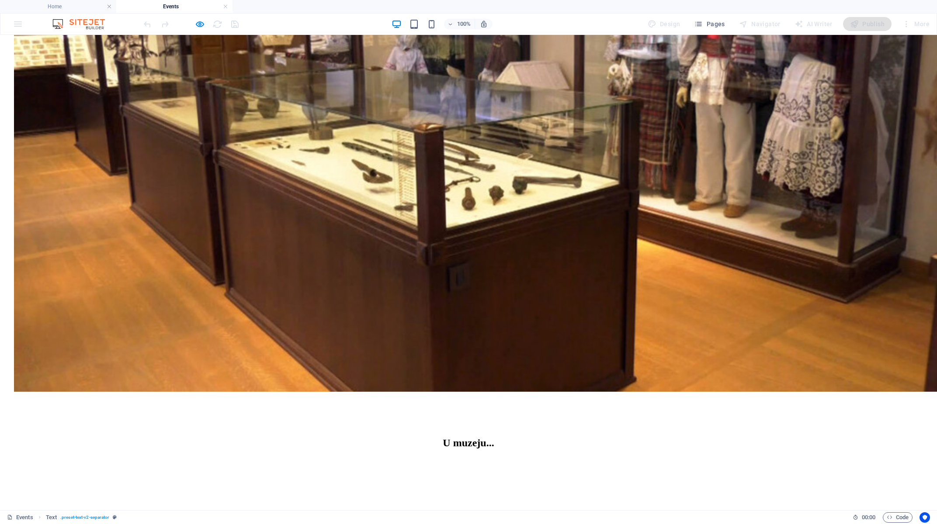
scroll to position [509, 0]
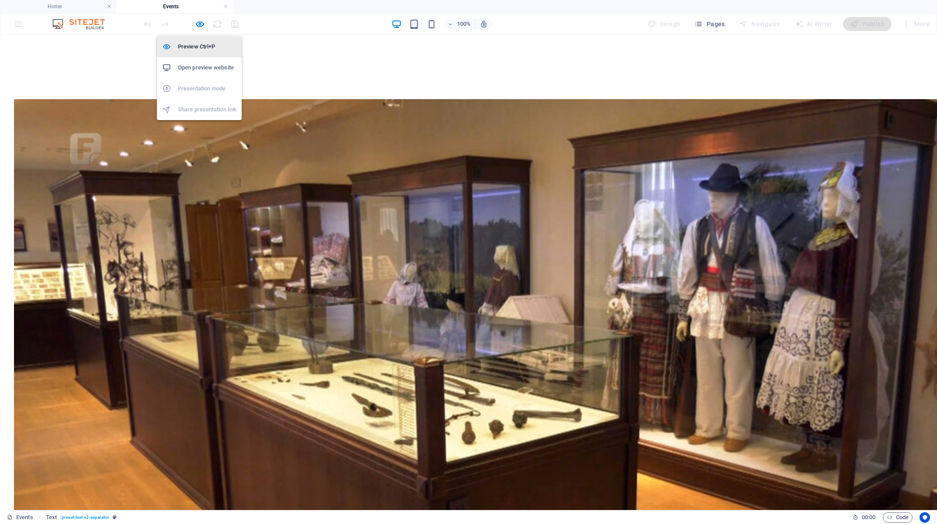
click at [200, 46] on h6 "Preview Ctrl+P" at bounding box center [207, 46] width 59 height 10
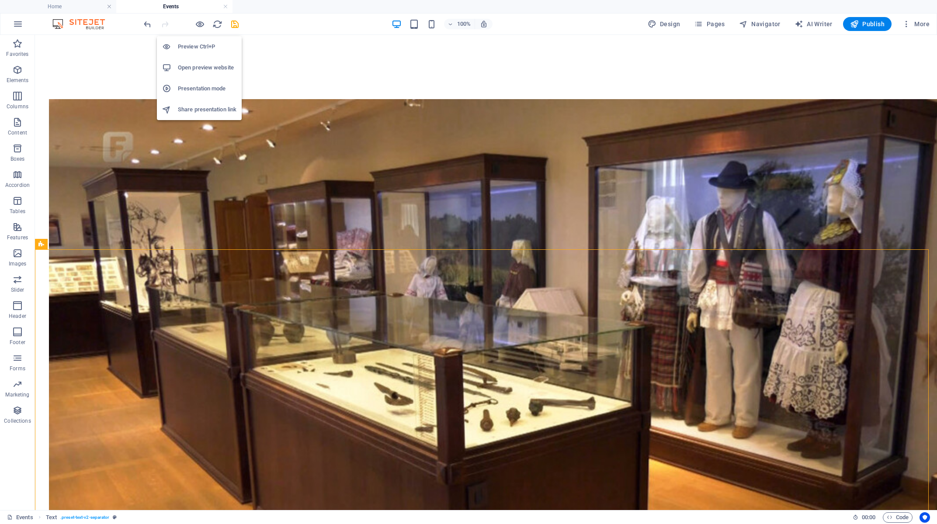
scroll to position [521, 0]
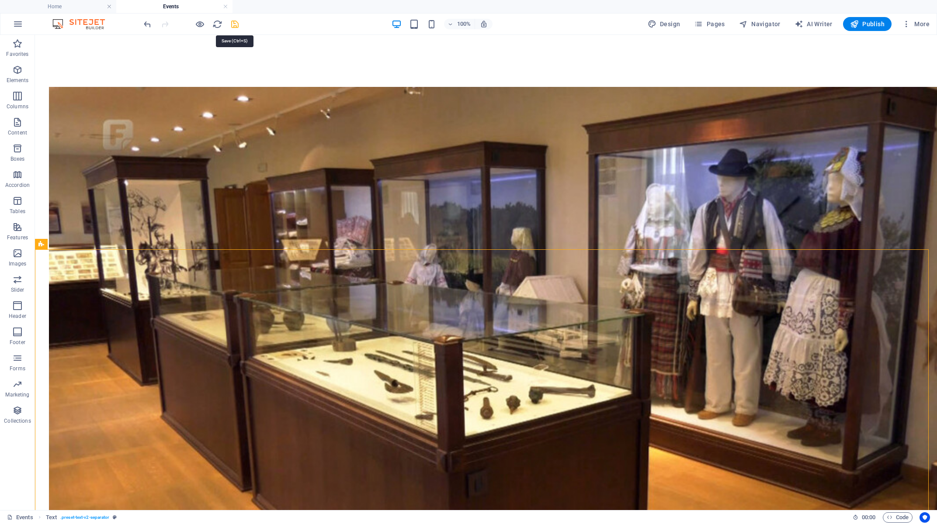
click at [233, 24] on icon "save" at bounding box center [235, 24] width 10 height 10
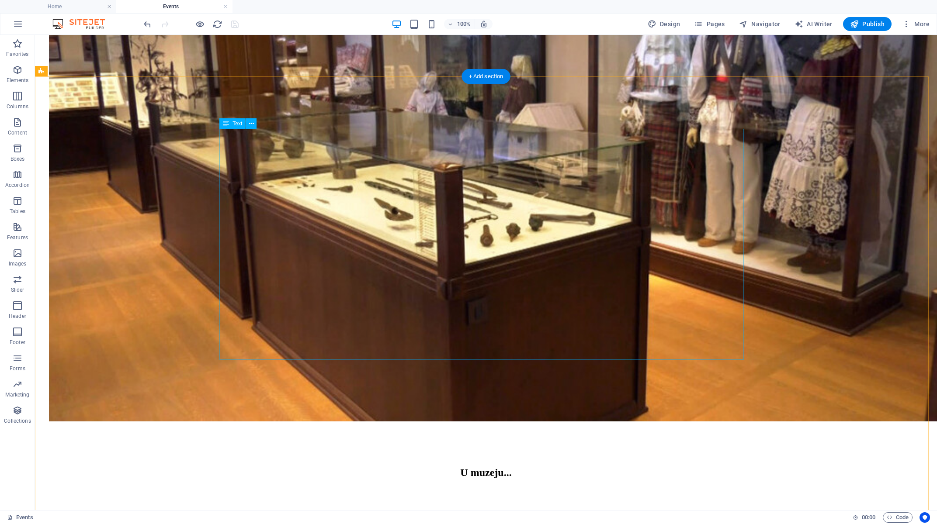
scroll to position [615, 0]
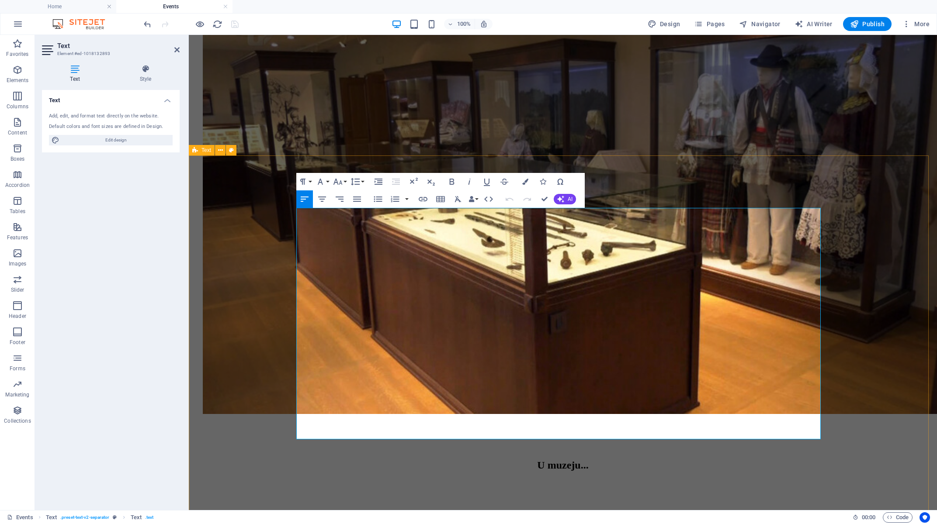
drag, startPoint x: 366, startPoint y: 215, endPoint x: 287, endPoint y: 214, distance: 78.6
click at [466, 183] on icon "button" at bounding box center [469, 181] width 10 height 10
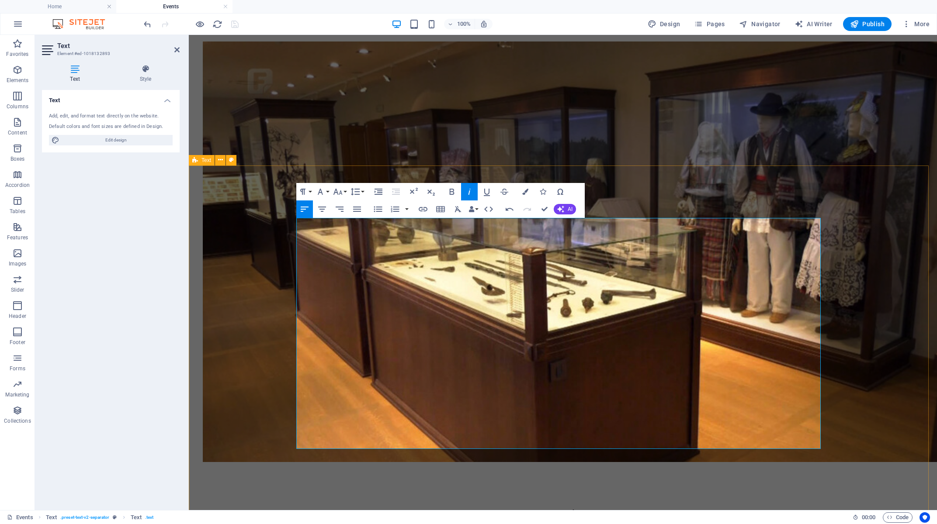
scroll to position [474, 0]
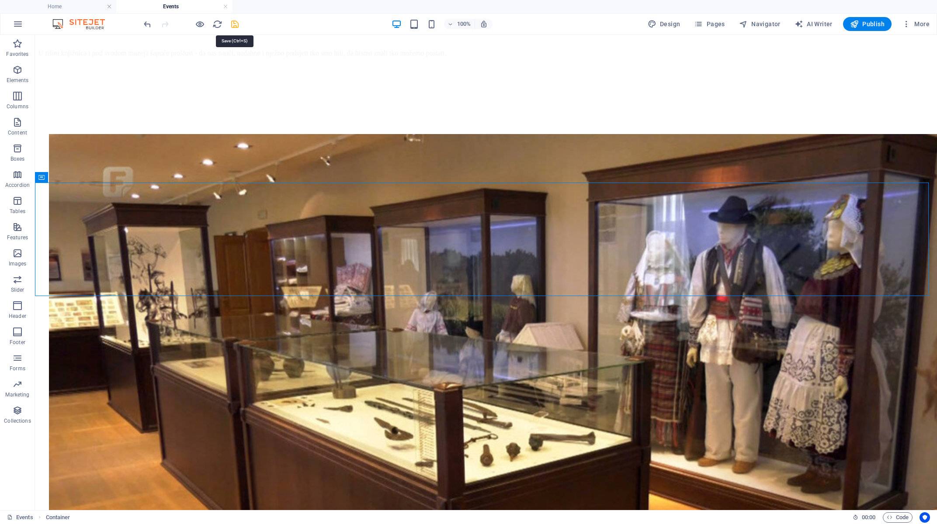
click at [238, 20] on icon "save" at bounding box center [235, 24] width 10 height 10
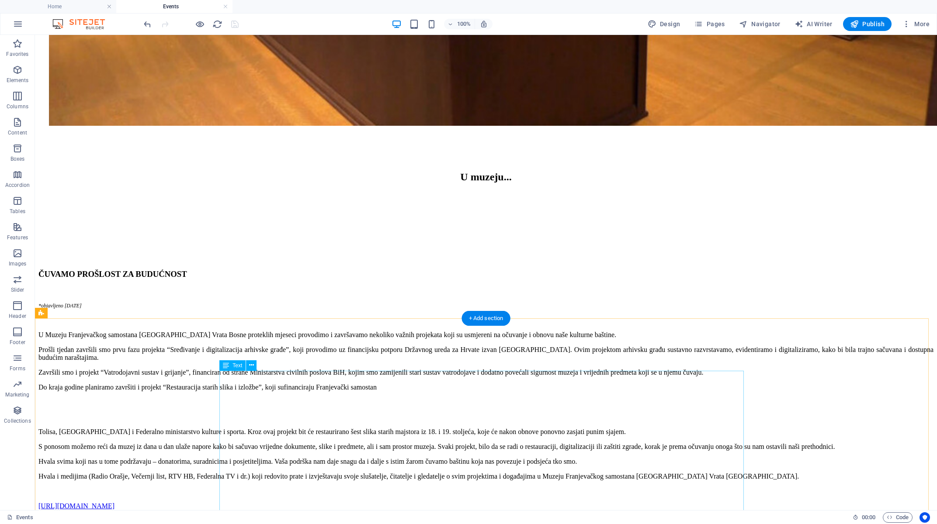
scroll to position [708, 0]
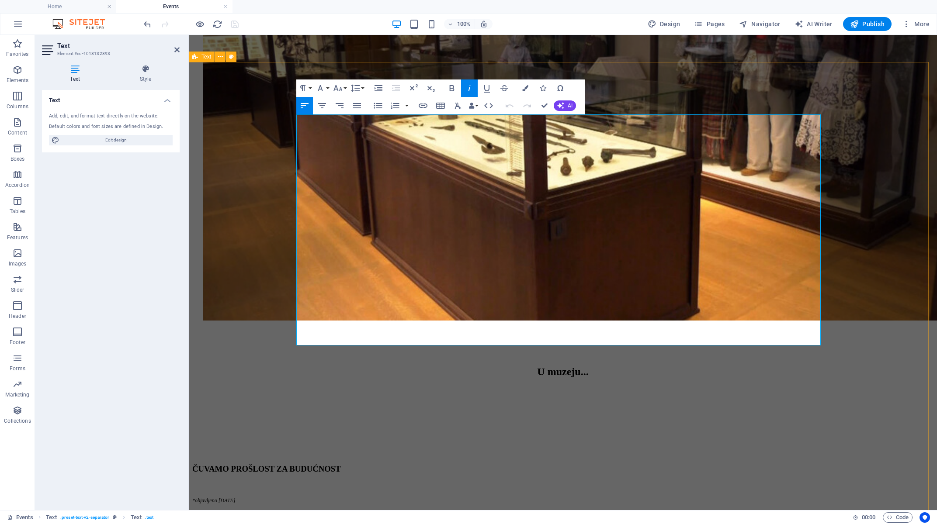
drag, startPoint x: 495, startPoint y: 186, endPoint x: 411, endPoint y: 200, distance: 85.5
drag, startPoint x: 409, startPoint y: 252, endPoint x: 538, endPoint y: 254, distance: 128.9
drag, startPoint x: 498, startPoint y: 307, endPoint x: 377, endPoint y: 321, distance: 121.9
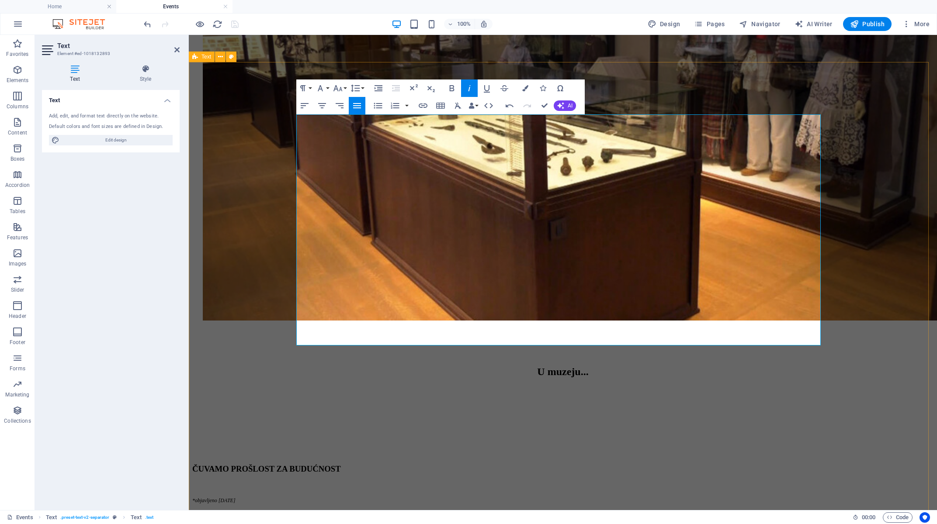
drag, startPoint x: 494, startPoint y: 306, endPoint x: 378, endPoint y: 320, distance: 117.5
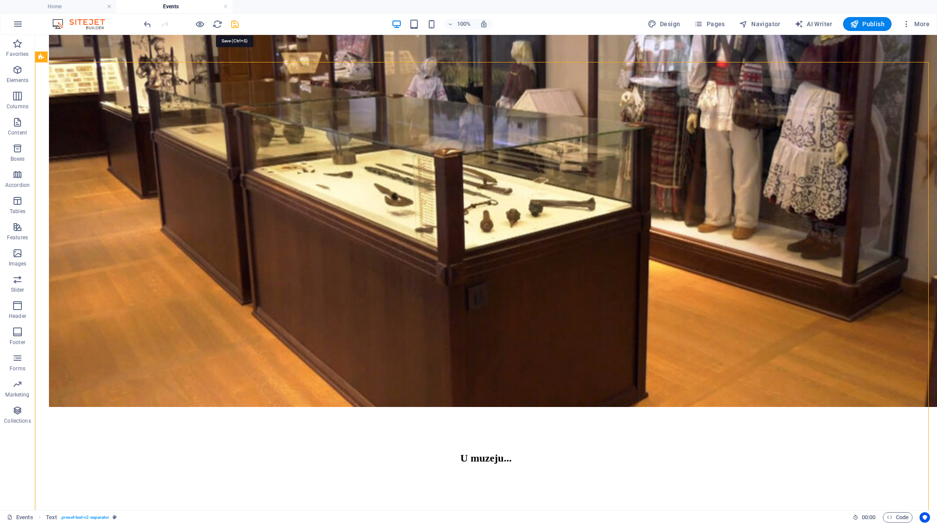
click at [231, 24] on icon "save" at bounding box center [235, 24] width 10 height 10
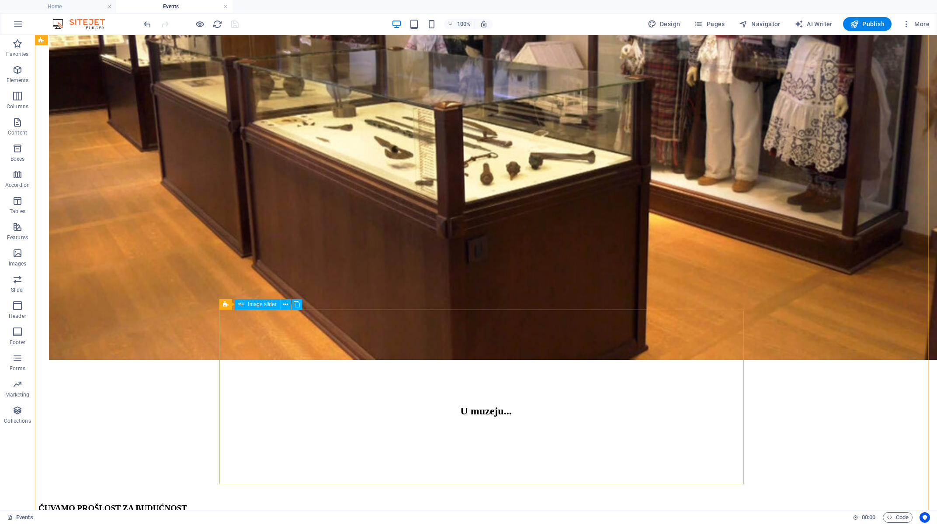
scroll to position [427, 0]
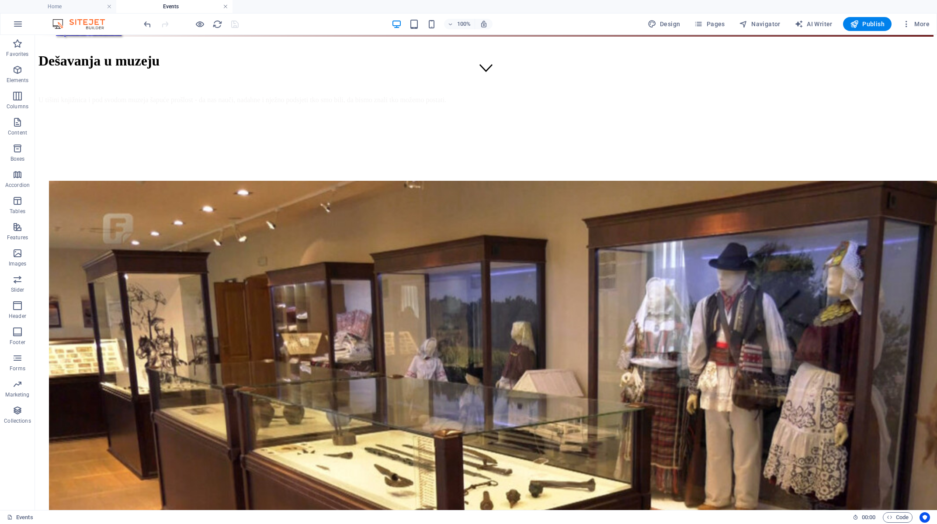
click at [226, 8] on link at bounding box center [225, 7] width 5 height 8
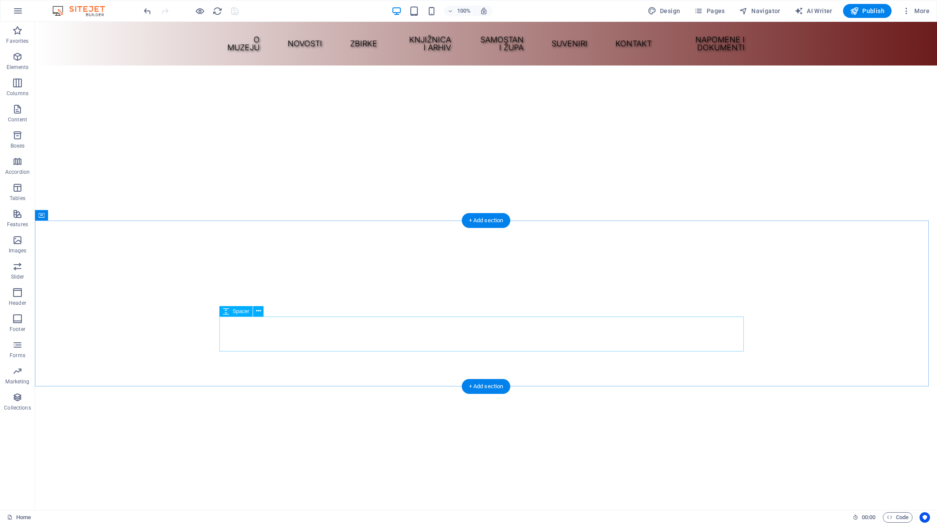
scroll to position [47, 0]
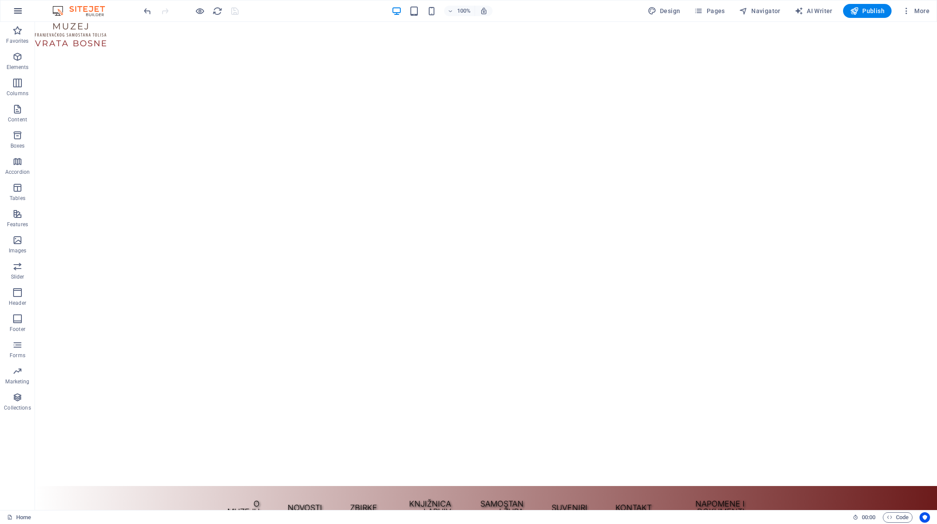
click at [21, 13] on icon "button" at bounding box center [18, 11] width 10 height 10
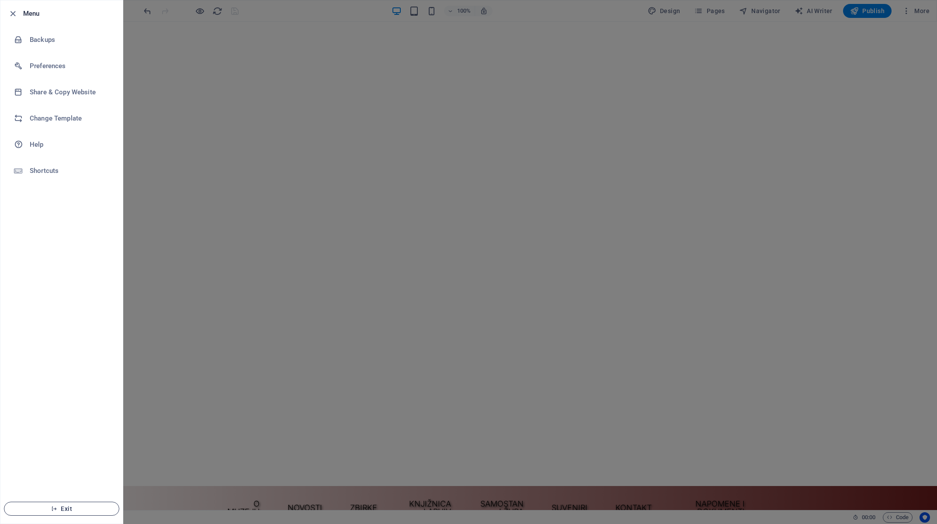
click at [57, 506] on span "Exit" at bounding box center [61, 508] width 100 height 7
